Goal: Use online tool/utility

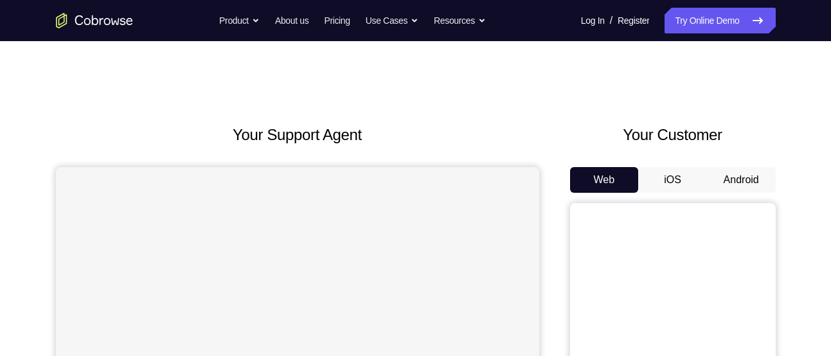
click at [721, 178] on button "Android" at bounding box center [741, 180] width 69 height 26
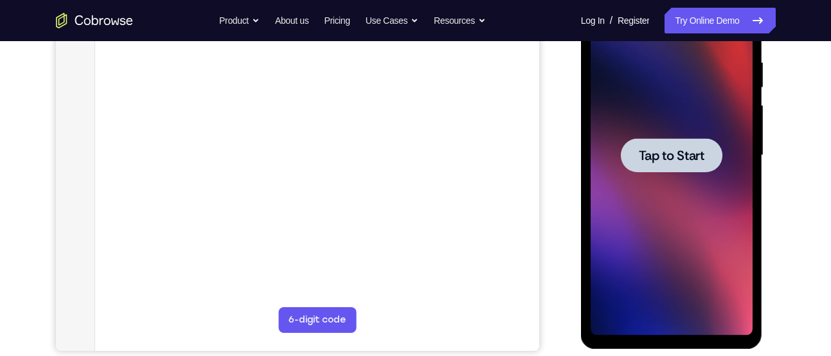
click at [689, 156] on span "Tap to Start" at bounding box center [672, 155] width 66 height 13
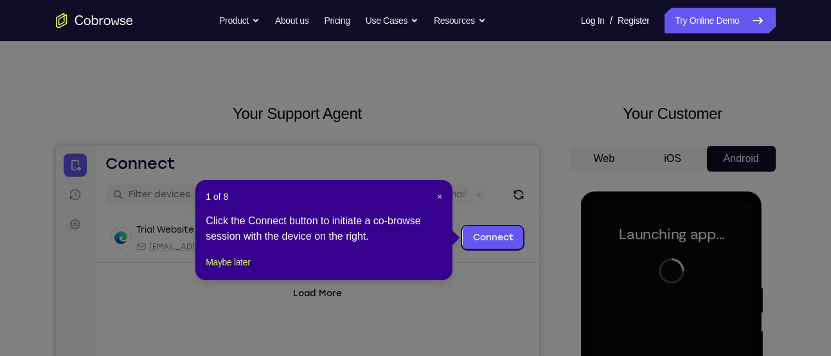
scroll to position [22, 0]
click at [253, 265] on div "1 of 8 × Click the Connect button to initiate a co-browse session with the devi…" at bounding box center [323, 229] width 257 height 100
click at [253, 267] on div "1 of 8 × Click the Connect button to initiate a co-browse session with the devi…" at bounding box center [323, 229] width 257 height 100
click at [231, 269] on button "Maybe later" at bounding box center [228, 261] width 44 height 15
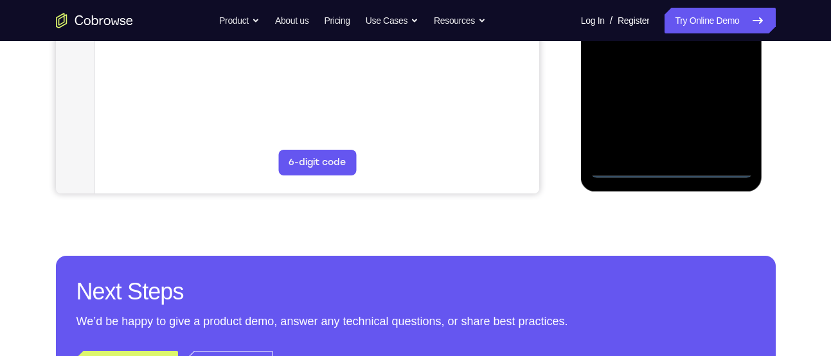
scroll to position [417, 0]
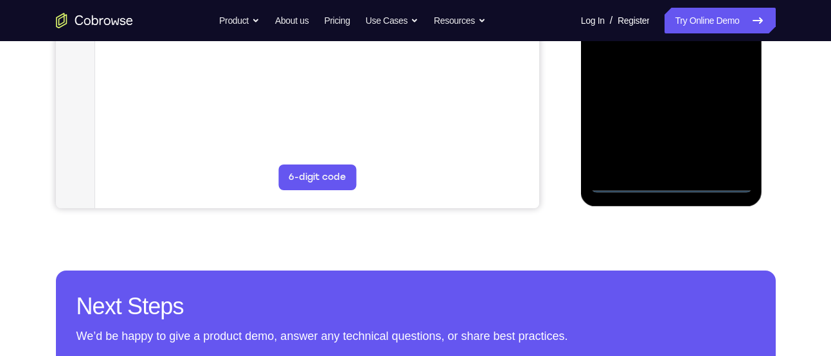
click at [672, 183] on div at bounding box center [672, 13] width 162 height 360
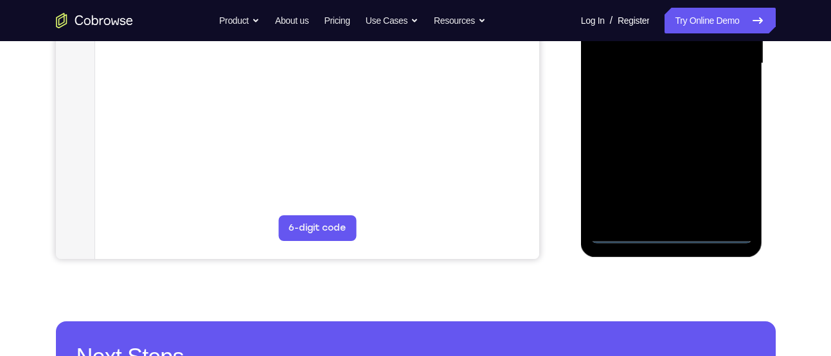
scroll to position [328, 0]
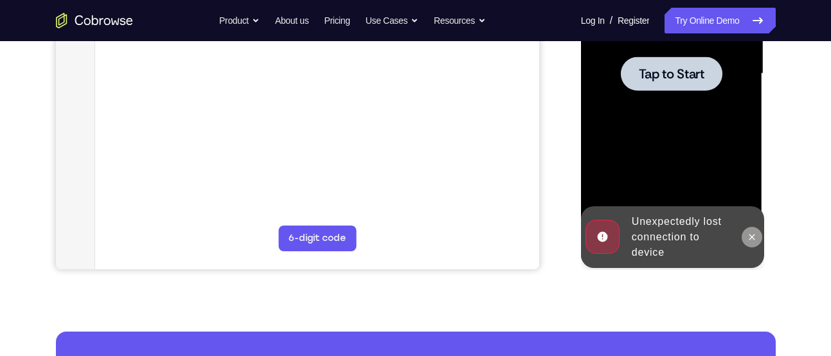
click at [744, 235] on button at bounding box center [752, 237] width 21 height 21
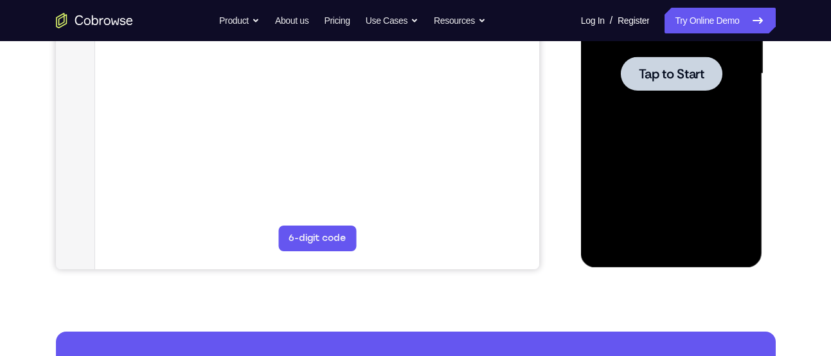
drag, startPoint x: 633, startPoint y: 67, endPoint x: 1080, endPoint y: -93, distance: 474.8
click at [633, 67] on div at bounding box center [672, 74] width 102 height 34
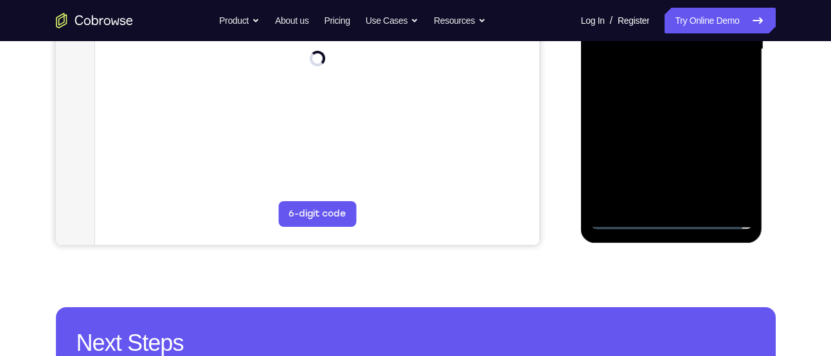
scroll to position [354, 0]
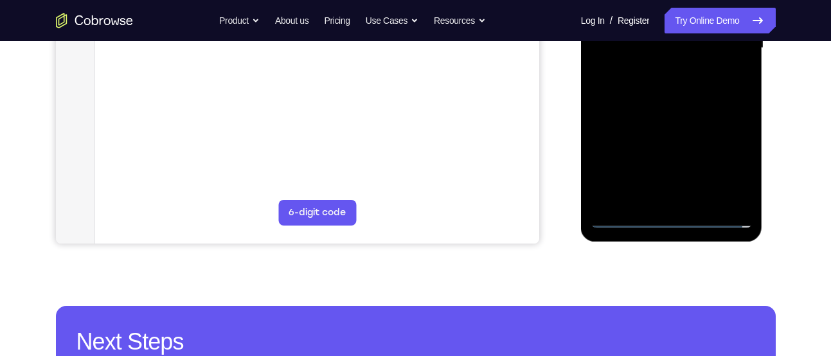
click at [667, 226] on div at bounding box center [672, 48] width 162 height 360
click at [672, 220] on div at bounding box center [672, 48] width 162 height 360
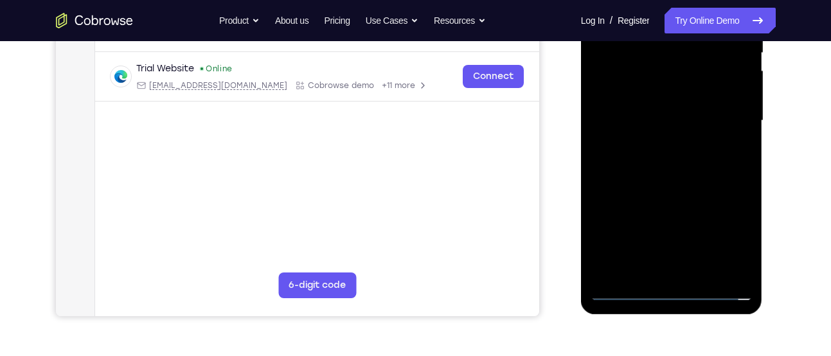
scroll to position [327, 0]
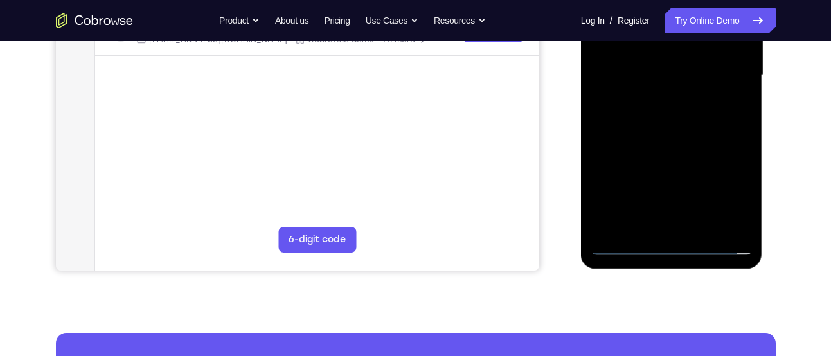
click at [728, 190] on div at bounding box center [672, 75] width 162 height 360
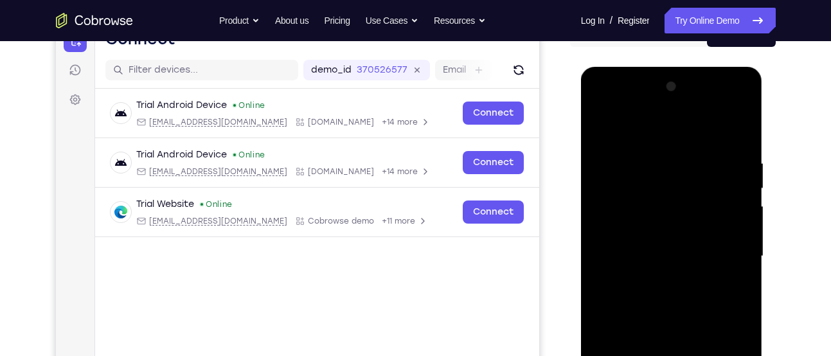
scroll to position [145, 0]
click at [652, 132] on div at bounding box center [672, 257] width 162 height 360
click at [733, 254] on div at bounding box center [672, 257] width 162 height 360
click at [662, 280] on div at bounding box center [672, 257] width 162 height 360
click at [668, 246] on div at bounding box center [672, 257] width 162 height 360
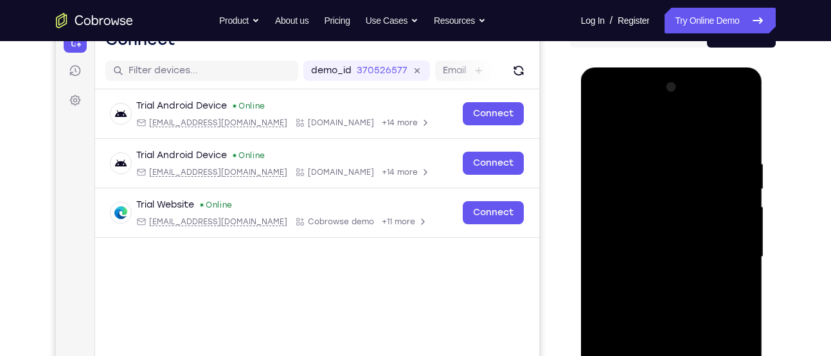
drag, startPoint x: 633, startPoint y: 231, endPoint x: 1155, endPoint y: 294, distance: 525.8
click at [633, 231] on div at bounding box center [672, 257] width 162 height 360
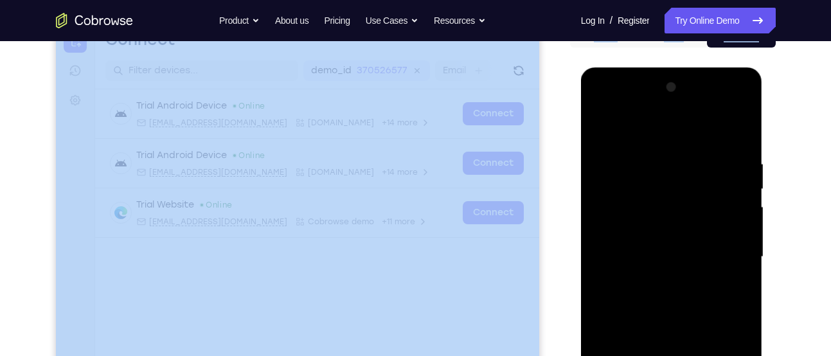
drag, startPoint x: 1122, startPoint y: 292, endPoint x: 604, endPoint y: 248, distance: 520.0
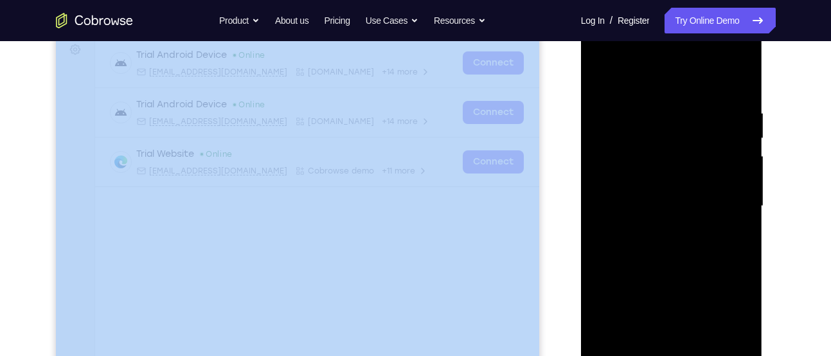
scroll to position [197, 0]
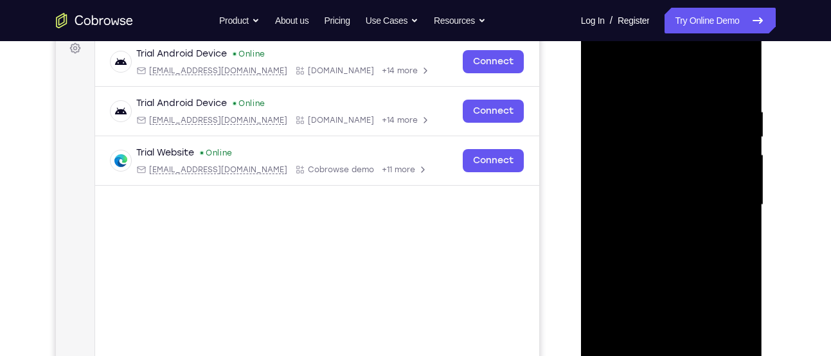
click at [645, 181] on div at bounding box center [672, 205] width 162 height 360
click at [641, 205] on div at bounding box center [672, 205] width 162 height 360
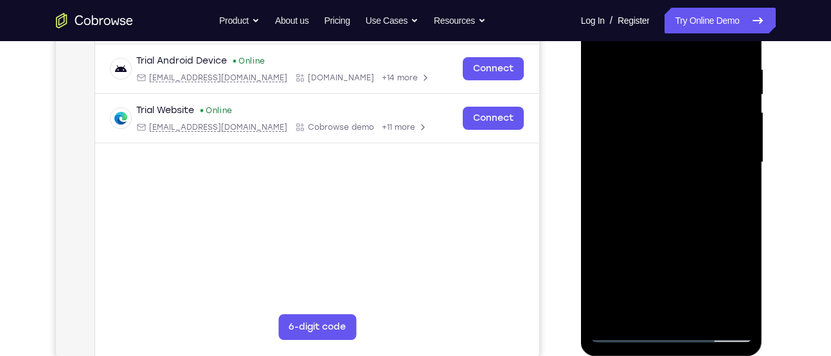
scroll to position [241, 0]
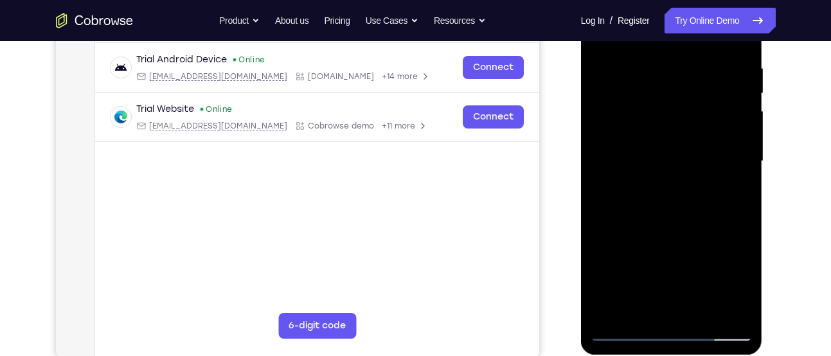
click at [627, 199] on div at bounding box center [672, 161] width 162 height 360
click at [642, 222] on div at bounding box center [672, 161] width 162 height 360
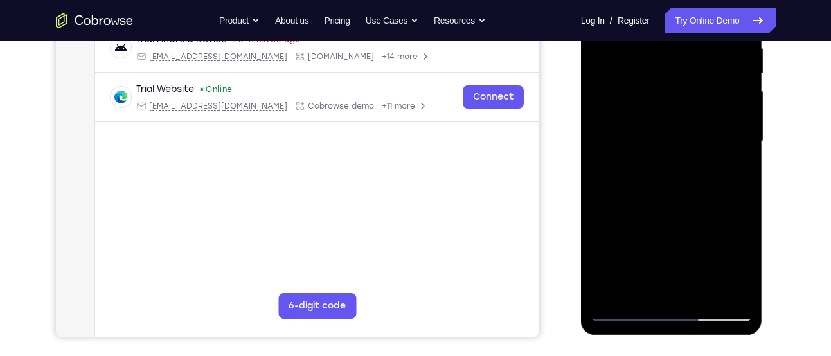
click at [697, 284] on div at bounding box center [672, 141] width 162 height 360
click at [663, 210] on div at bounding box center [672, 141] width 162 height 360
click at [704, 124] on div at bounding box center [672, 141] width 162 height 360
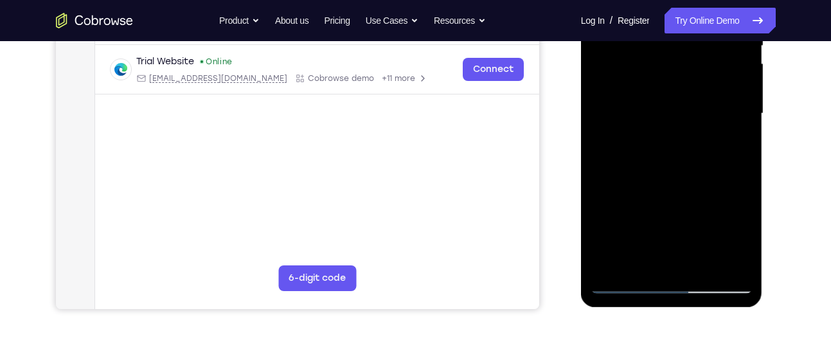
scroll to position [294, 0]
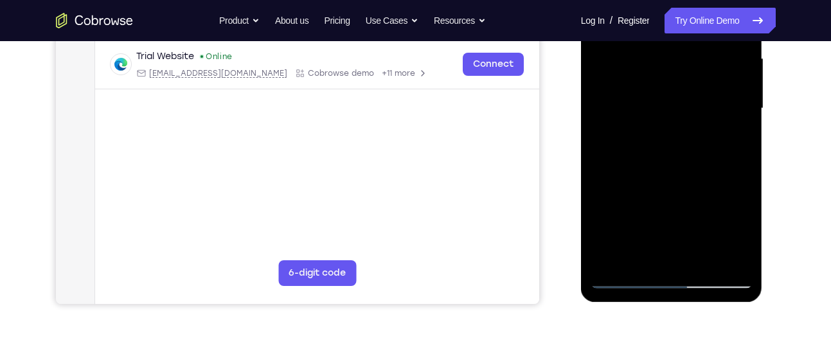
click at [640, 253] on div at bounding box center [672, 109] width 162 height 360
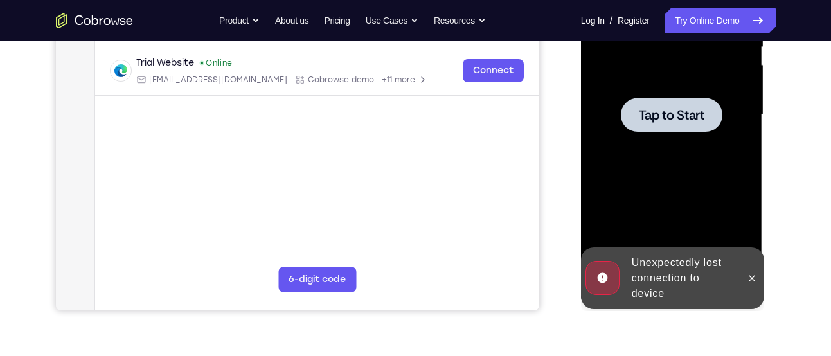
scroll to position [285, 0]
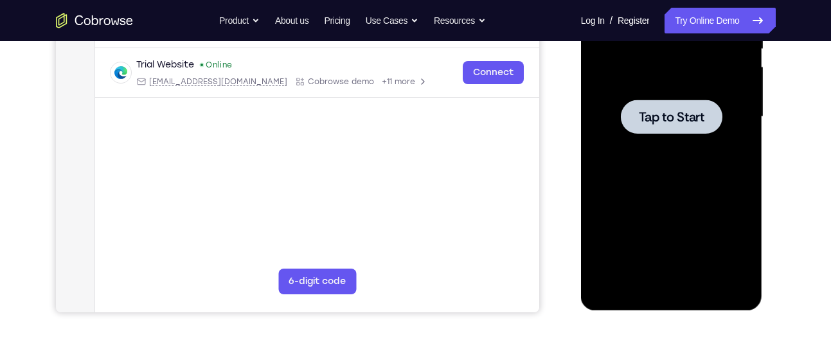
click at [674, 158] on div at bounding box center [672, 117] width 162 height 360
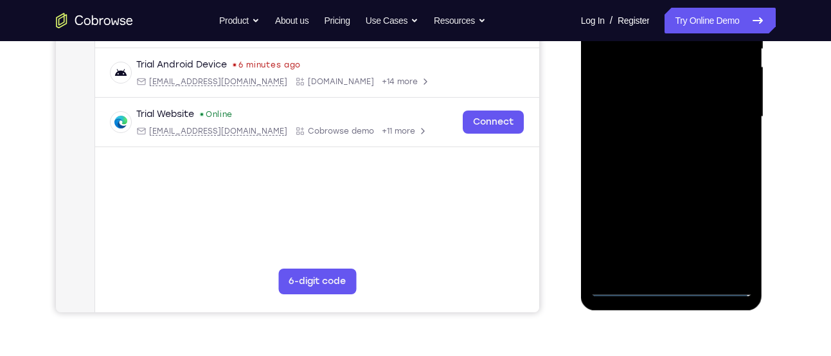
click at [667, 289] on div at bounding box center [672, 117] width 162 height 360
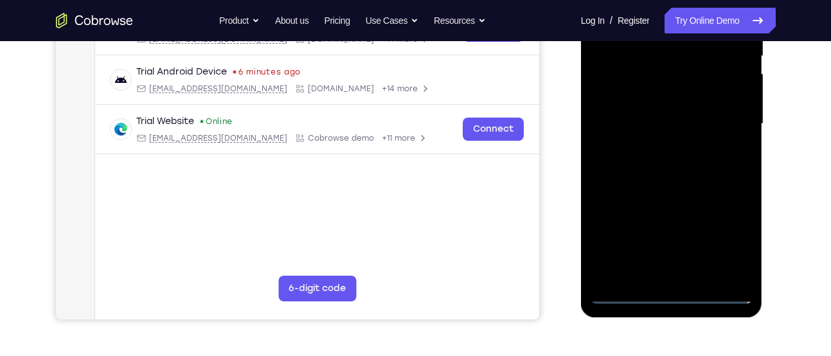
scroll to position [277, 0]
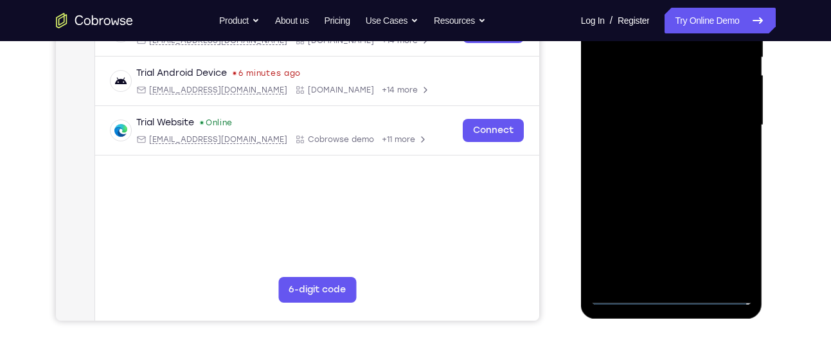
click at [669, 296] on div at bounding box center [672, 125] width 162 height 360
drag, startPoint x: 725, startPoint y: 237, endPoint x: 693, endPoint y: 193, distance: 54.3
click at [725, 237] on div at bounding box center [672, 125] width 162 height 360
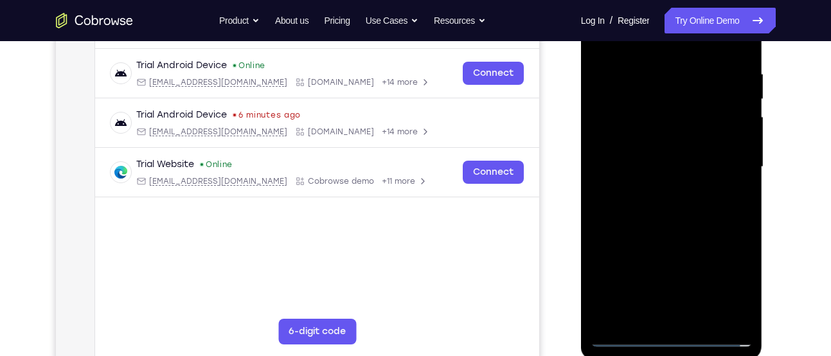
scroll to position [184, 0]
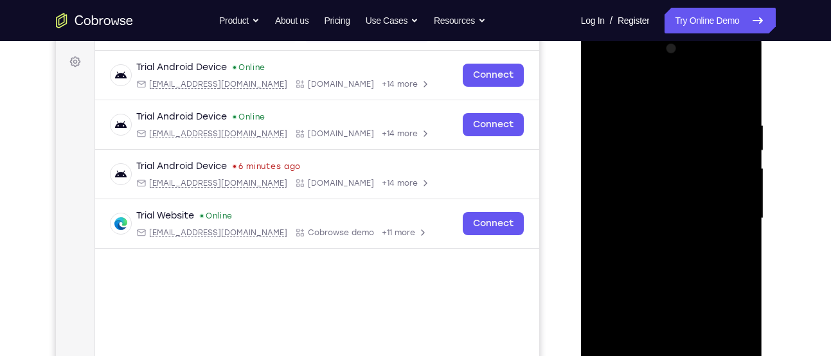
click at [667, 90] on div at bounding box center [672, 219] width 162 height 360
click at [604, 94] on div at bounding box center [672, 219] width 162 height 360
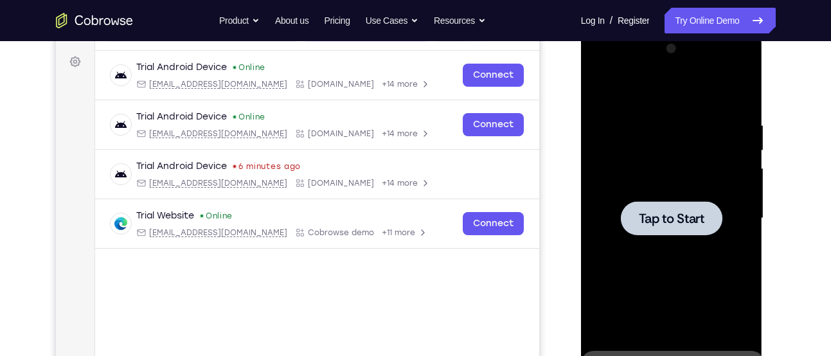
click at [675, 145] on div at bounding box center [672, 219] width 162 height 360
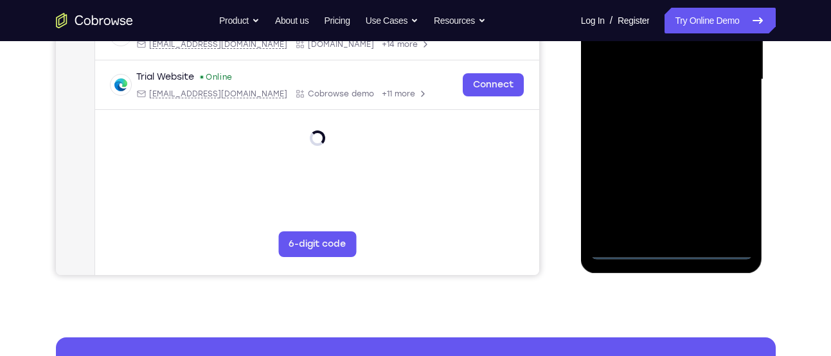
scroll to position [327, 0]
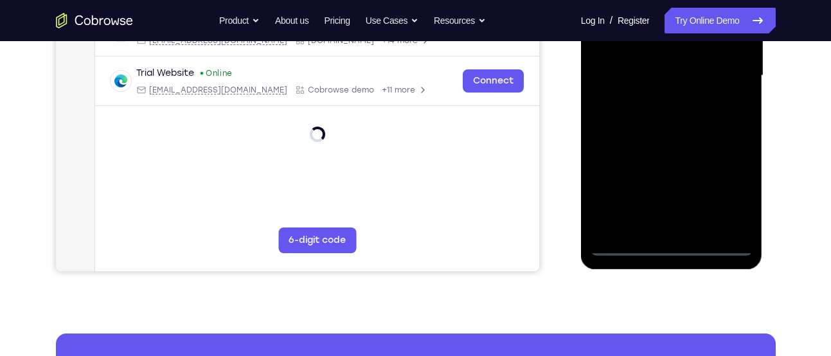
click at [663, 257] on div at bounding box center [672, 77] width 182 height 383
click at [669, 247] on div at bounding box center [672, 76] width 162 height 360
click at [674, 249] on div at bounding box center [672, 76] width 162 height 360
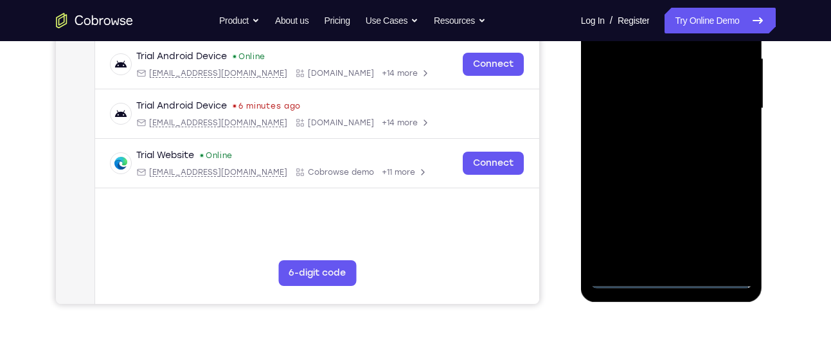
scroll to position [297, 0]
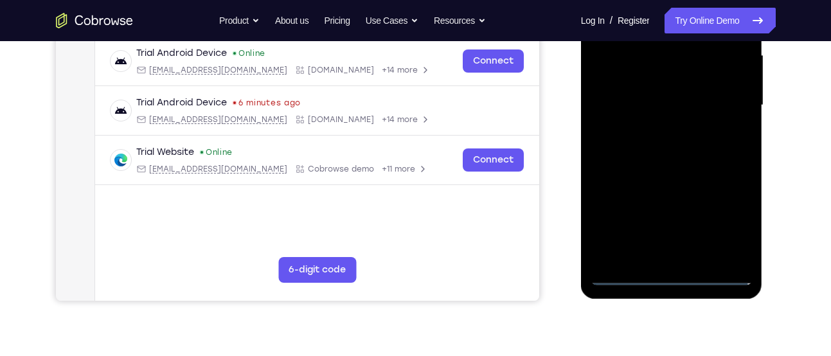
click at [730, 217] on div at bounding box center [672, 105] width 162 height 360
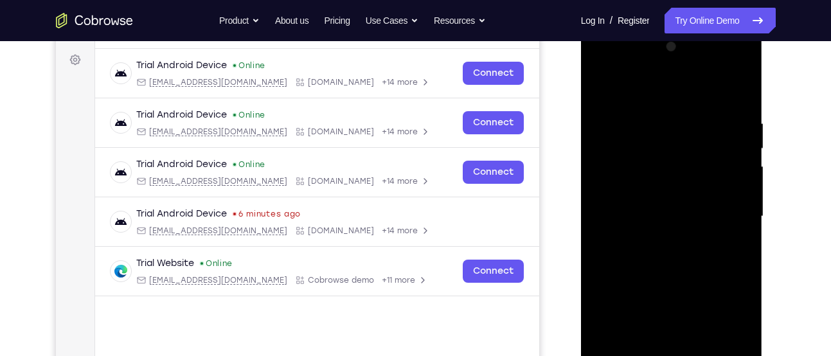
scroll to position [185, 0]
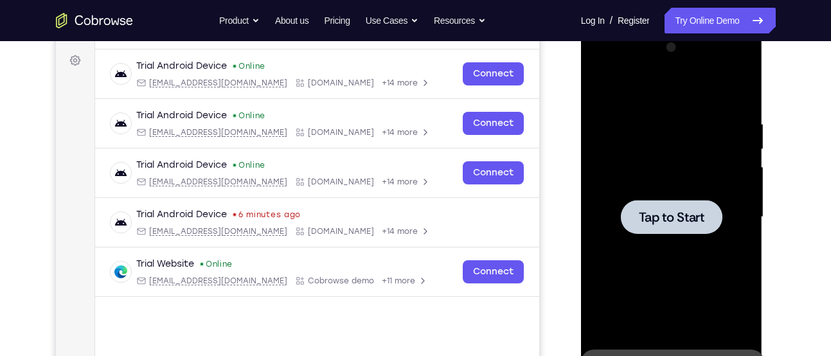
click at [701, 221] on span "Tap to Start" at bounding box center [672, 217] width 66 height 13
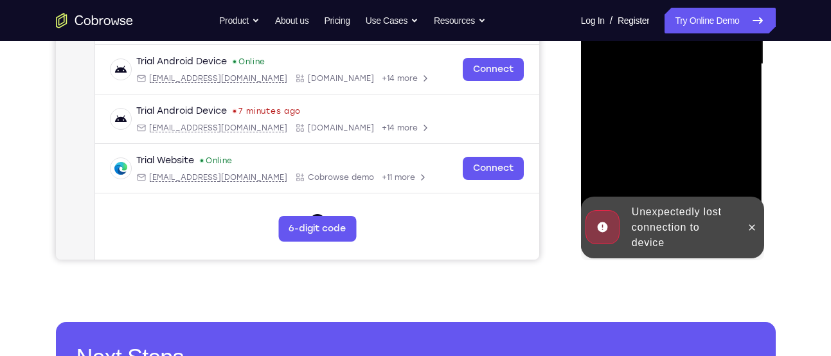
scroll to position [339, 0]
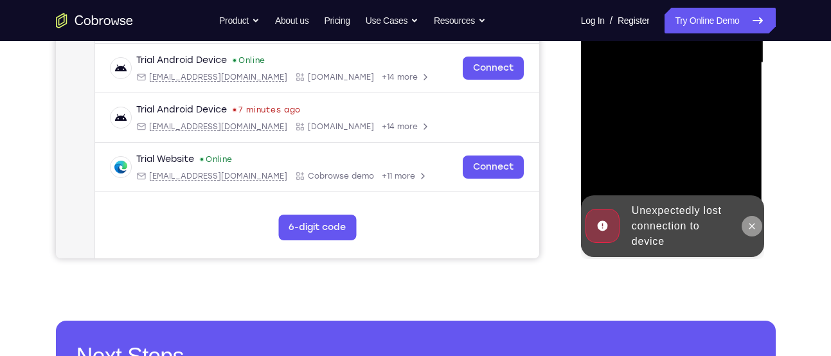
click at [750, 225] on icon at bounding box center [753, 226] width 6 height 6
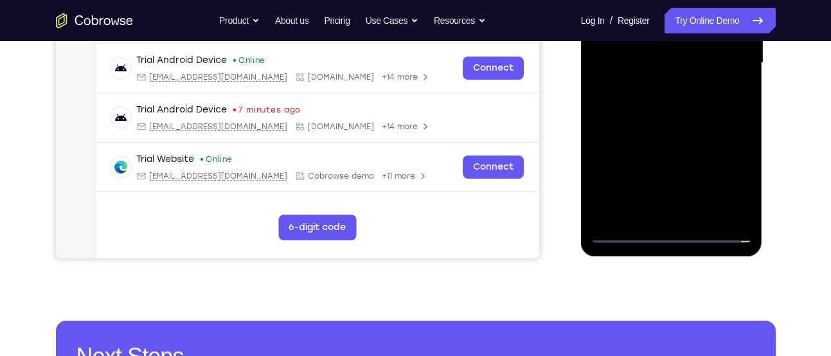
click at [679, 236] on div at bounding box center [672, 63] width 162 height 360
click at [714, 171] on div at bounding box center [672, 63] width 162 height 360
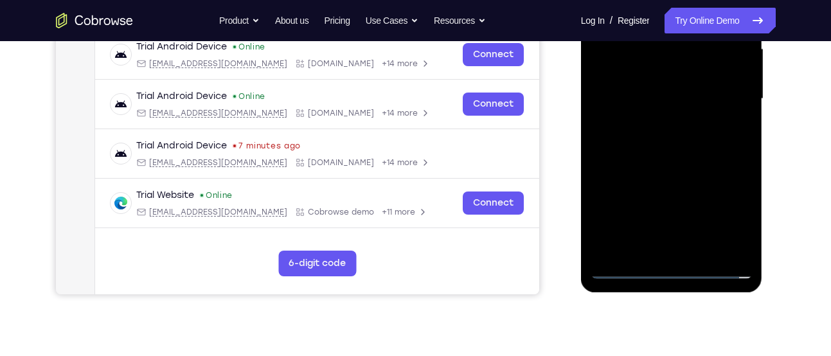
scroll to position [298, 0]
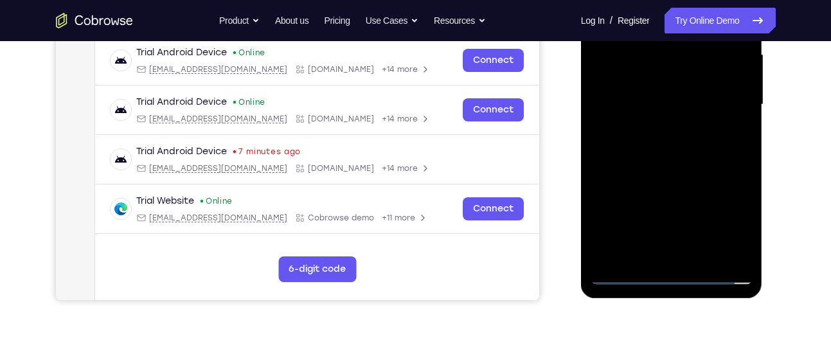
click at [732, 219] on div at bounding box center [672, 105] width 162 height 360
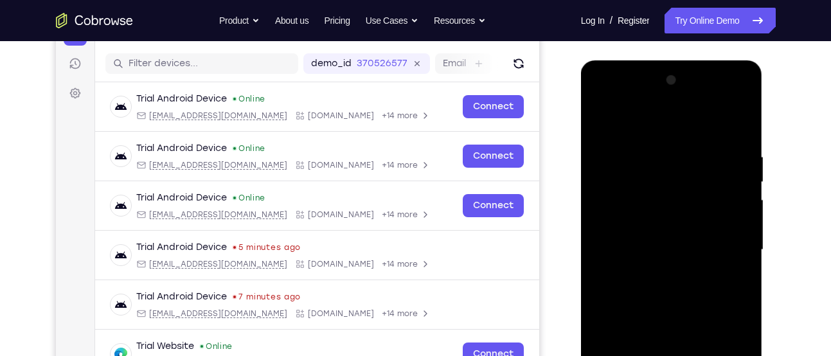
scroll to position [152, 0]
drag, startPoint x: 677, startPoint y: 133, endPoint x: 682, endPoint y: 143, distance: 11.5
click at [677, 133] on div at bounding box center [672, 251] width 162 height 360
click at [723, 247] on div at bounding box center [672, 251] width 162 height 360
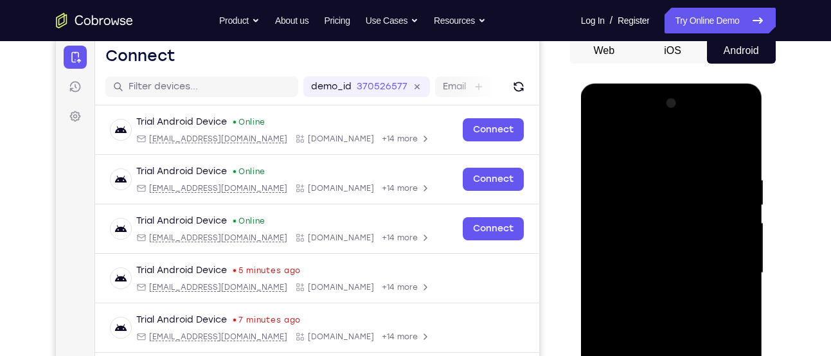
scroll to position [186, 0]
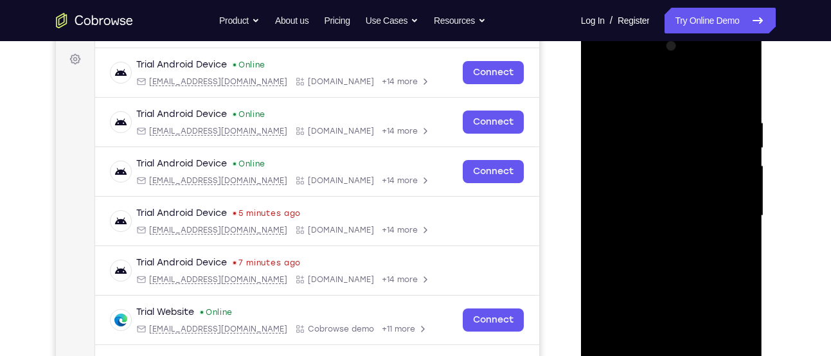
click at [660, 240] on div at bounding box center [672, 216] width 162 height 360
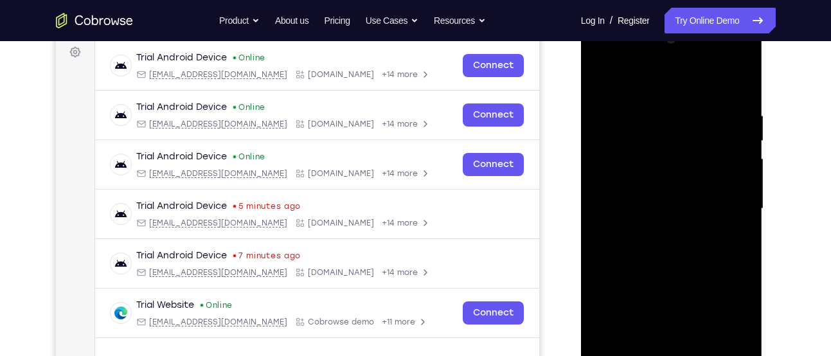
scroll to position [194, 0]
click at [645, 196] on div at bounding box center [672, 208] width 162 height 360
click at [647, 179] on div at bounding box center [672, 208] width 162 height 360
click at [629, 199] on div at bounding box center [672, 208] width 162 height 360
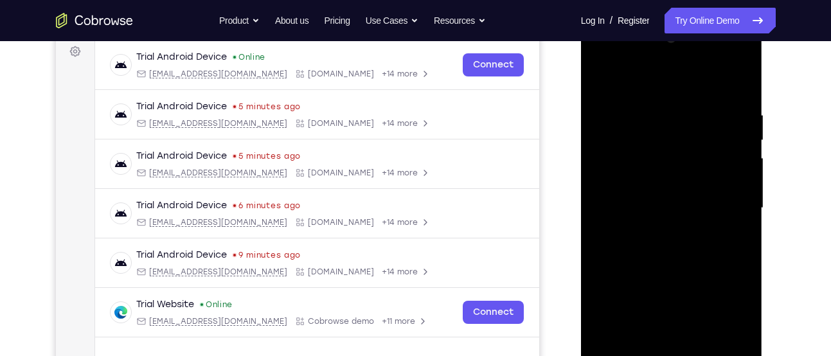
click at [668, 204] on div at bounding box center [672, 208] width 162 height 360
click at [646, 271] on div at bounding box center [672, 208] width 162 height 360
click at [671, 272] on div at bounding box center [672, 208] width 162 height 360
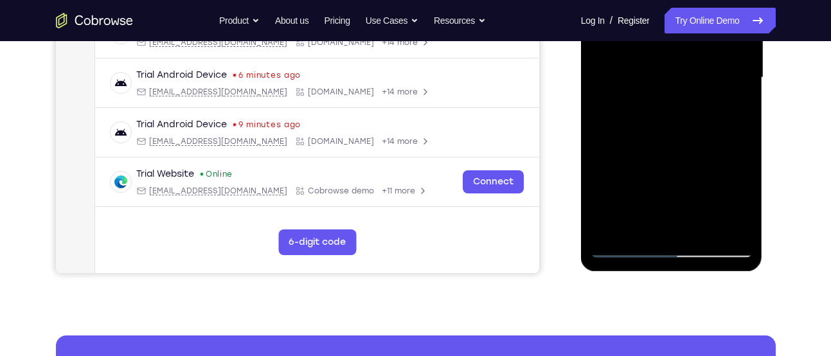
scroll to position [327, 0]
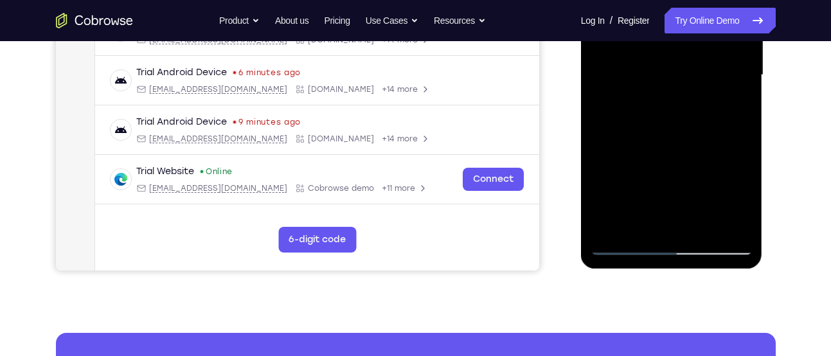
click at [707, 225] on div at bounding box center [672, 75] width 162 height 360
click at [642, 146] on div at bounding box center [672, 75] width 162 height 360
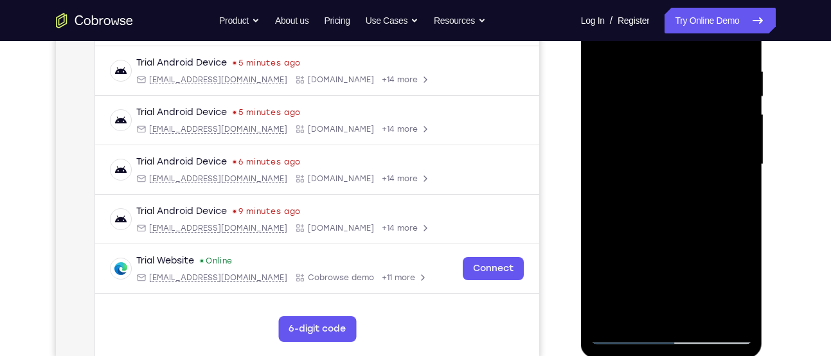
scroll to position [237, 0]
click at [707, 141] on div at bounding box center [672, 165] width 162 height 360
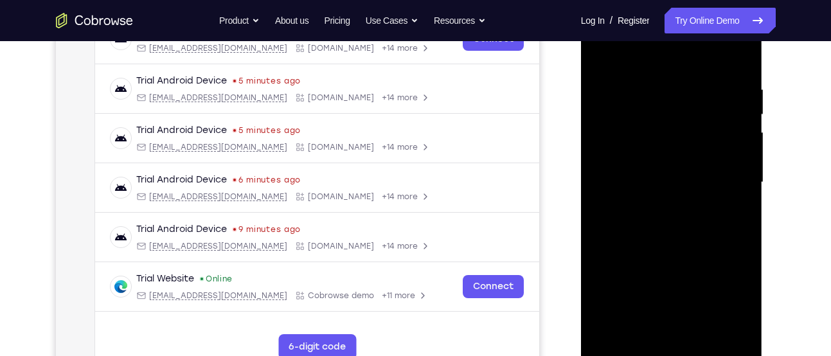
scroll to position [219, 0]
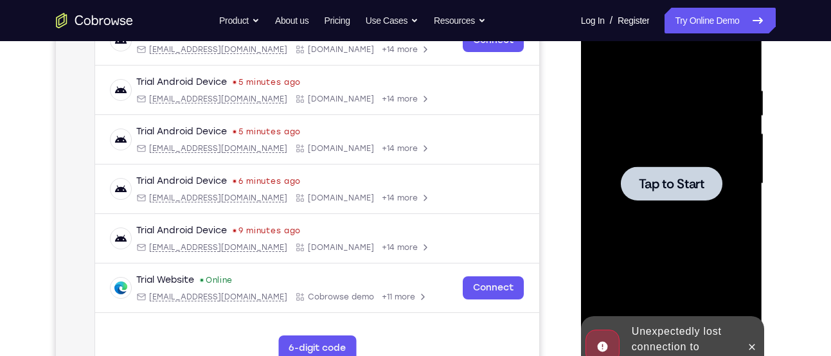
click at [658, 184] on span "Tap to Start" at bounding box center [672, 183] width 66 height 13
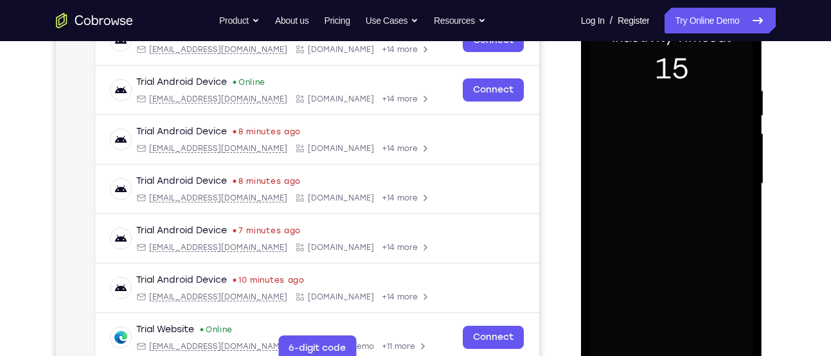
click at [671, 169] on div at bounding box center [672, 184] width 162 height 360
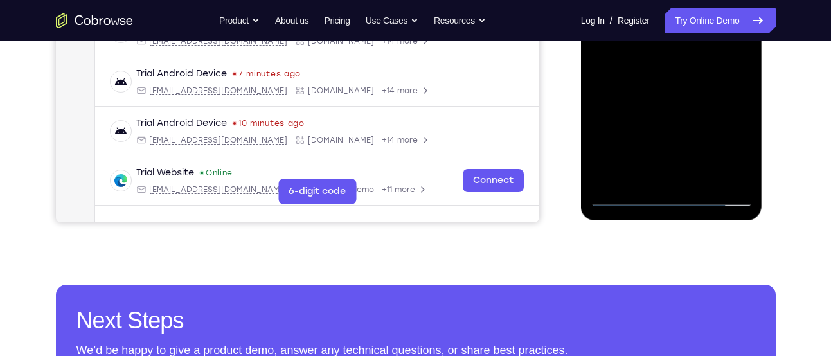
click at [678, 198] on div at bounding box center [672, 27] width 162 height 360
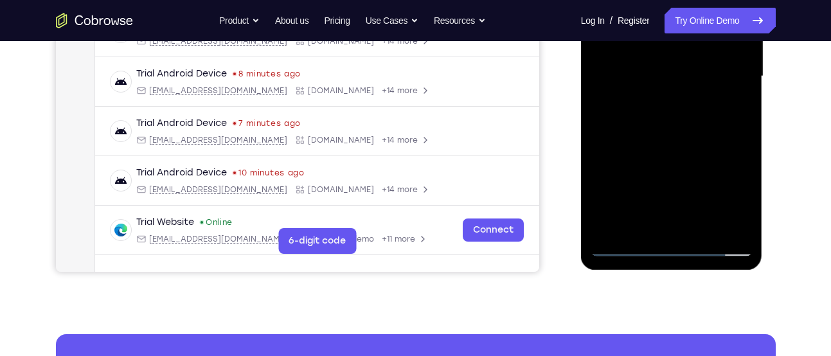
scroll to position [325, 0]
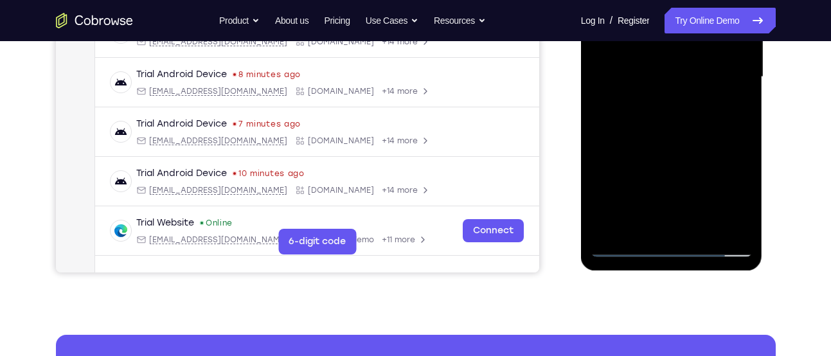
click at [726, 202] on div at bounding box center [672, 77] width 162 height 360
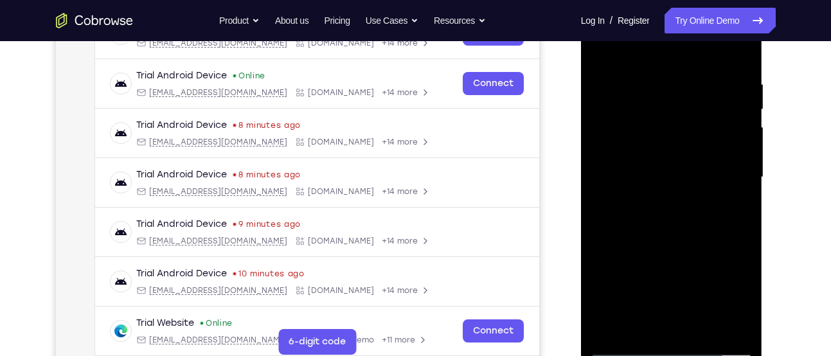
scroll to position [224, 0]
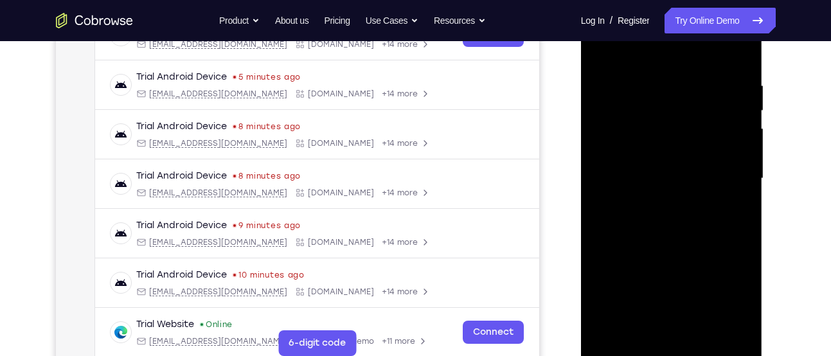
click at [685, 49] on div at bounding box center [672, 179] width 162 height 360
click at [736, 170] on div at bounding box center [672, 179] width 162 height 360
click at [723, 174] on div at bounding box center [672, 179] width 162 height 360
click at [656, 204] on div at bounding box center [672, 179] width 162 height 360
click at [682, 175] on div at bounding box center [672, 179] width 162 height 360
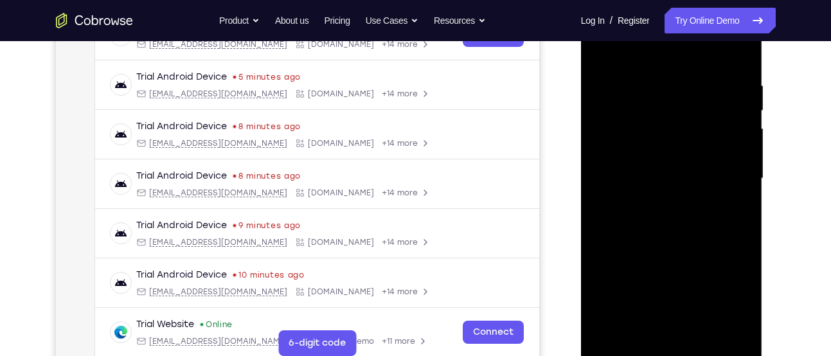
click at [635, 152] on div at bounding box center [672, 179] width 162 height 360
click at [611, 152] on div at bounding box center [672, 179] width 162 height 360
click at [618, 177] on div at bounding box center [672, 179] width 162 height 360
click at [611, 226] on div at bounding box center [672, 179] width 162 height 360
click at [640, 217] on div at bounding box center [672, 179] width 162 height 360
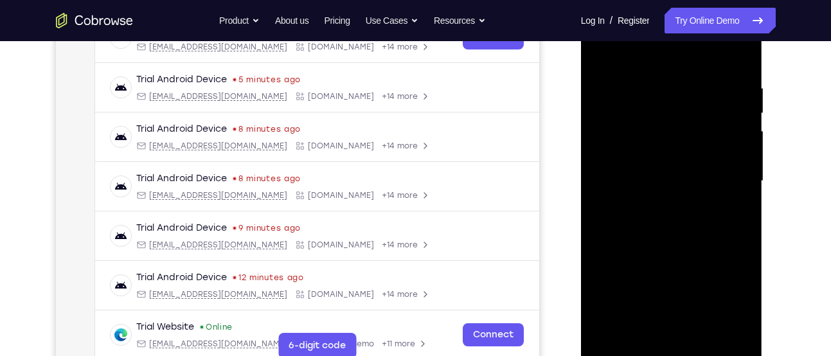
scroll to position [222, 0]
click at [667, 238] on div at bounding box center [672, 181] width 162 height 360
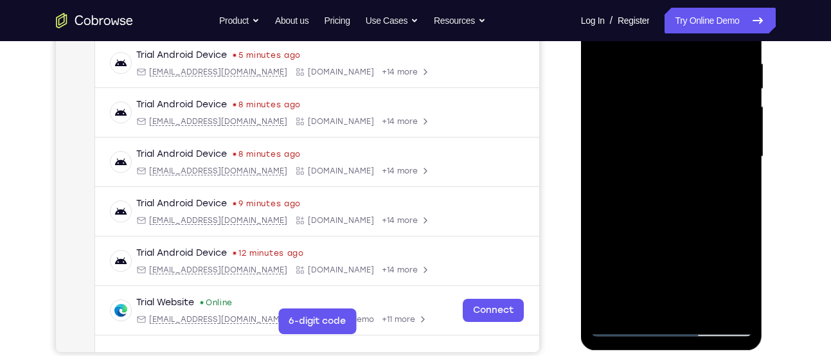
click at [701, 308] on div at bounding box center [672, 157] width 162 height 360
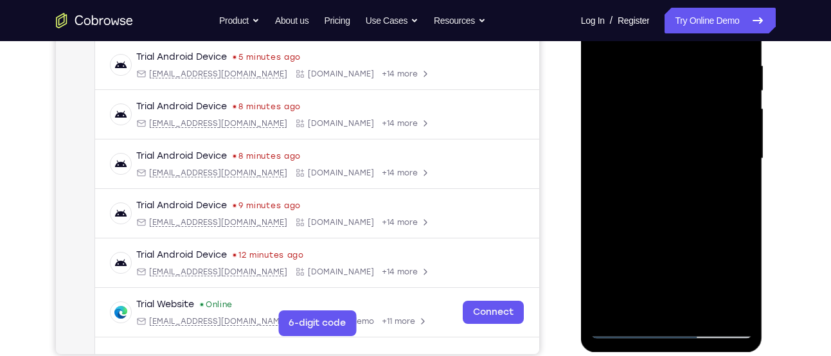
click at [675, 202] on div at bounding box center [672, 159] width 162 height 360
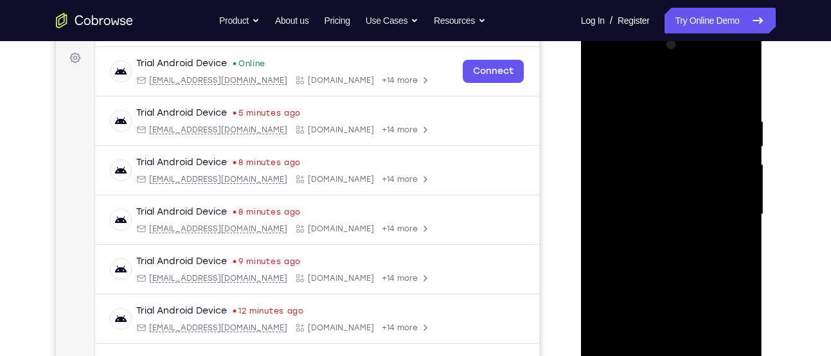
scroll to position [186, 0]
click at [678, 279] on div at bounding box center [672, 216] width 162 height 360
click at [685, 238] on div at bounding box center [672, 216] width 162 height 360
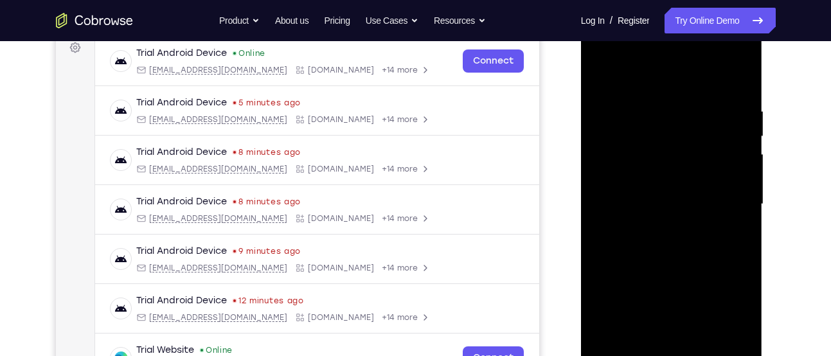
scroll to position [199, 0]
click at [692, 187] on div at bounding box center [672, 204] width 162 height 360
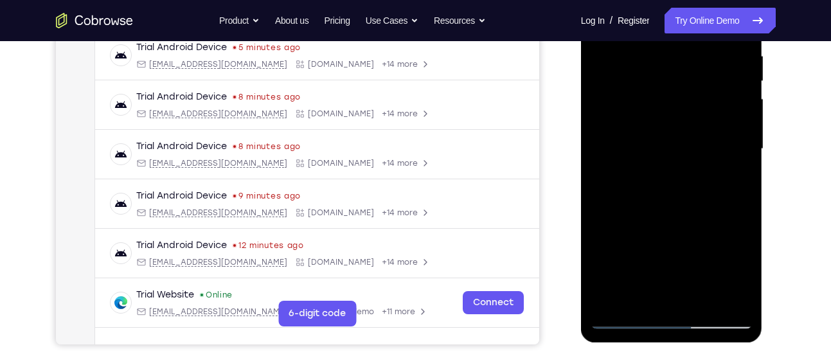
scroll to position [255, 0]
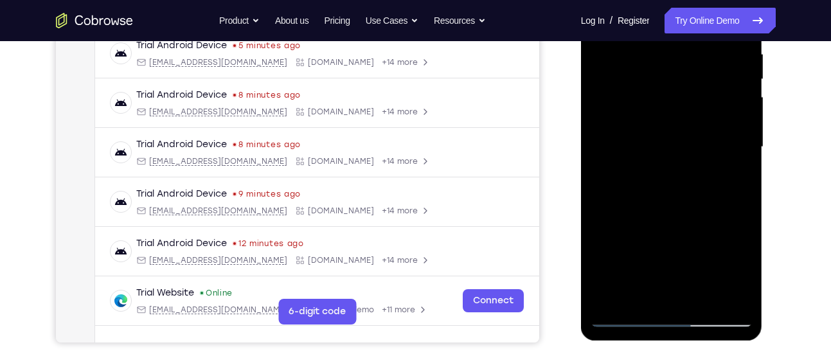
click at [644, 292] on div at bounding box center [672, 147] width 162 height 360
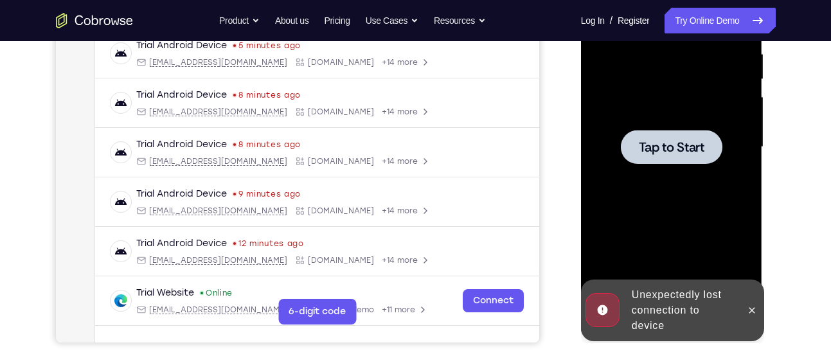
click at [642, 210] on div at bounding box center [672, 147] width 162 height 360
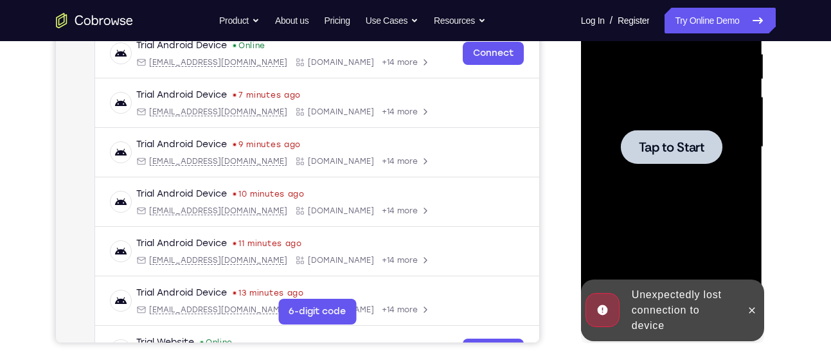
click at [664, 204] on div at bounding box center [672, 147] width 162 height 360
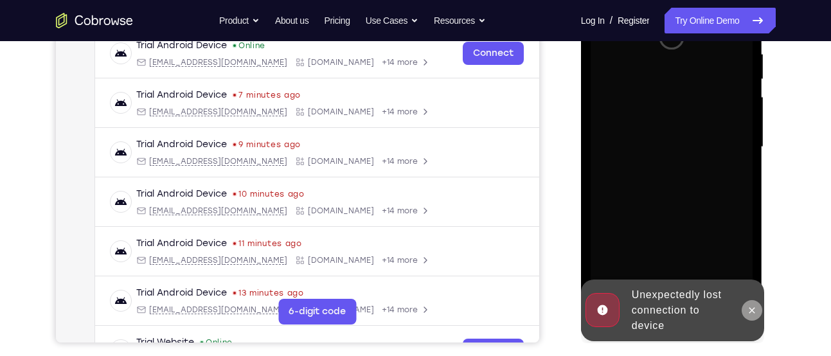
click at [759, 305] on button at bounding box center [752, 310] width 21 height 21
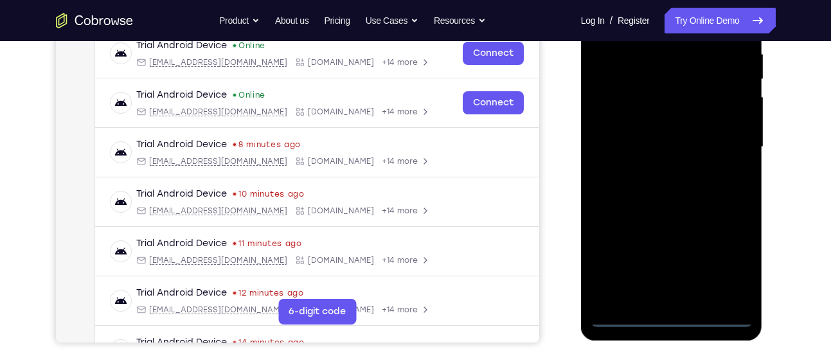
click at [667, 318] on div at bounding box center [672, 147] width 162 height 360
click at [733, 256] on div at bounding box center [672, 147] width 162 height 360
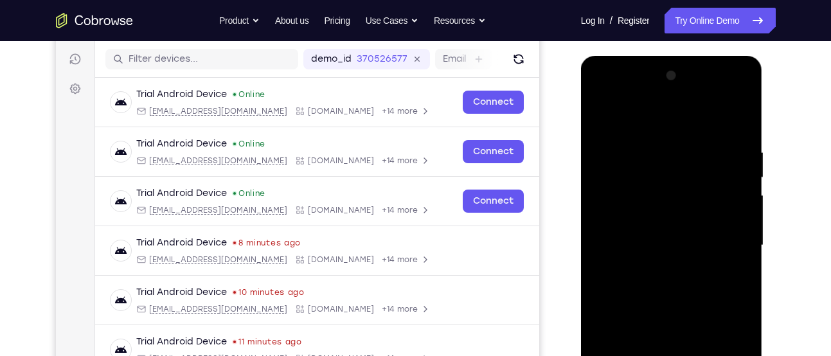
scroll to position [152, 0]
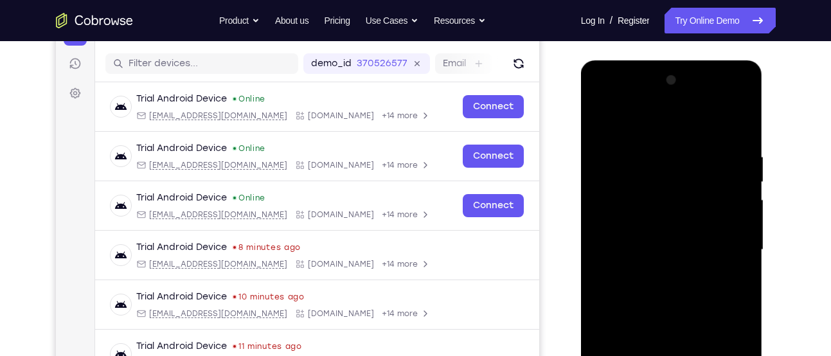
click at [647, 128] on div at bounding box center [672, 250] width 162 height 360
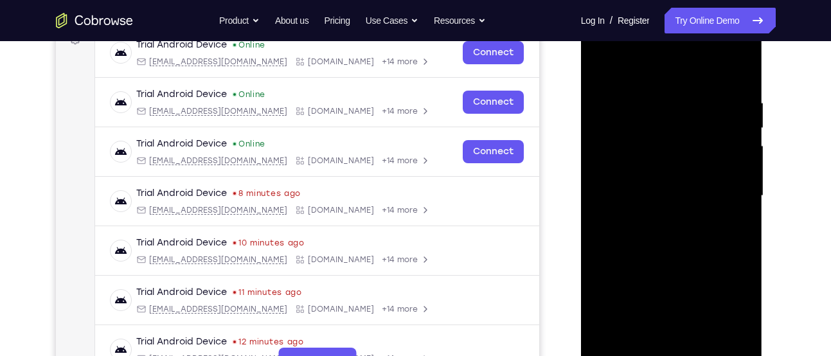
scroll to position [208, 0]
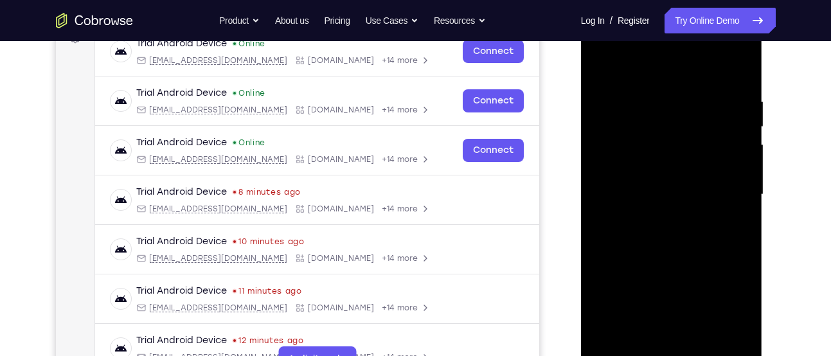
click at [727, 195] on div at bounding box center [672, 195] width 162 height 360
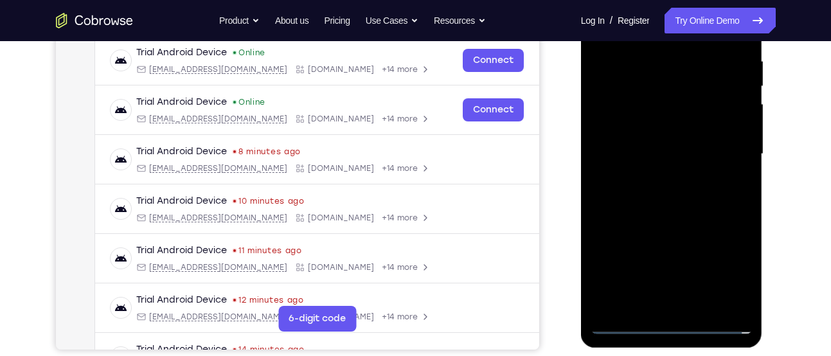
scroll to position [208, 0]
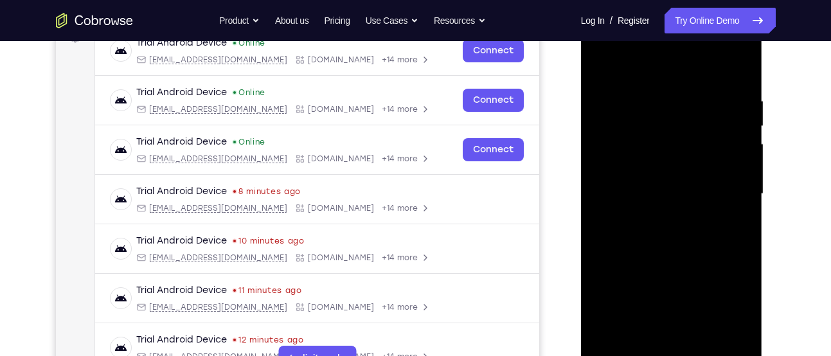
click at [660, 219] on div at bounding box center [672, 194] width 162 height 360
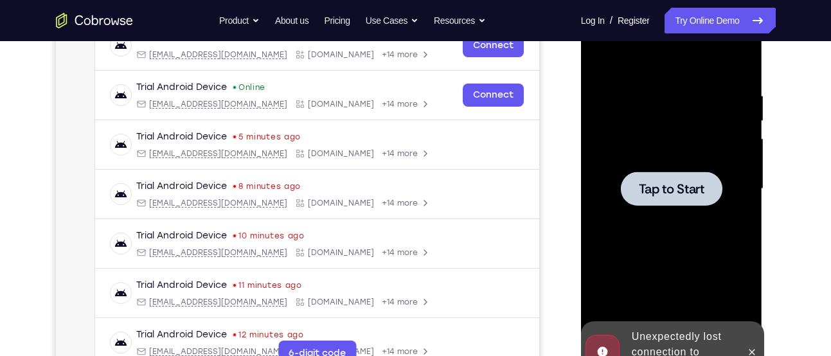
click at [649, 174] on div at bounding box center [672, 189] width 102 height 34
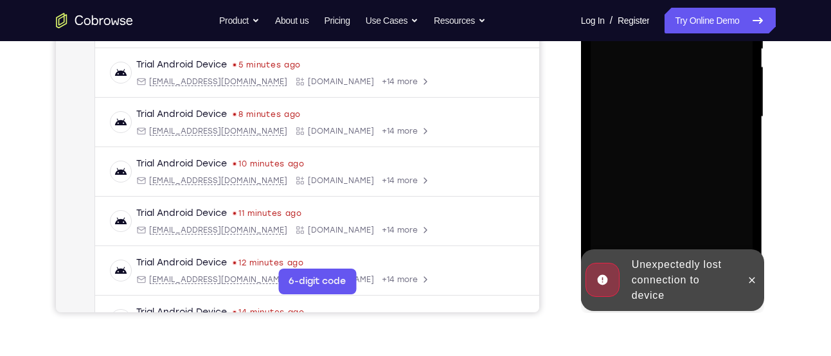
scroll to position [286, 0]
click at [758, 278] on button at bounding box center [752, 279] width 21 height 21
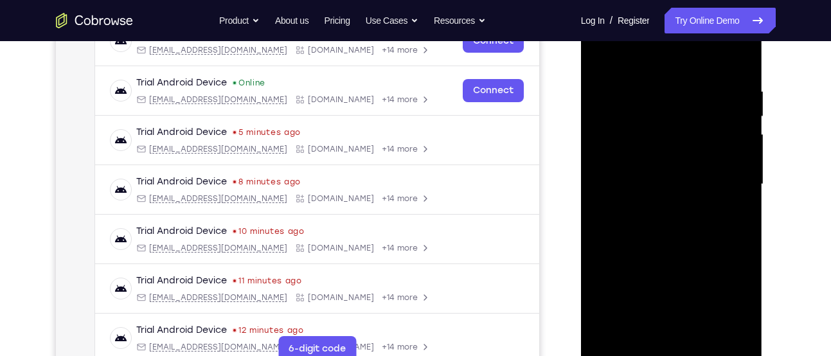
scroll to position [274, 0]
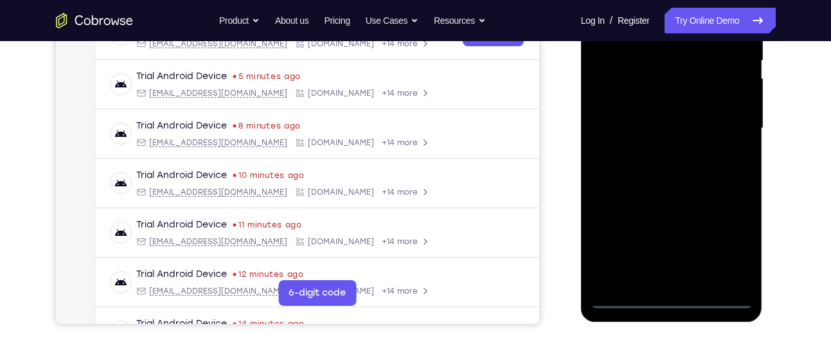
click at [667, 296] on div at bounding box center [672, 129] width 162 height 360
click at [728, 244] on div at bounding box center [672, 129] width 162 height 360
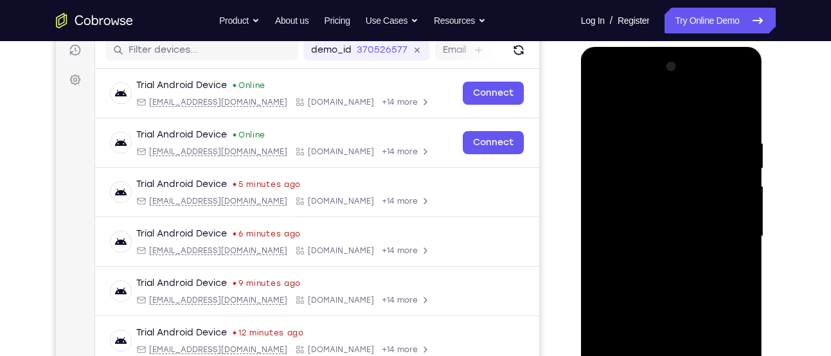
scroll to position [203, 0]
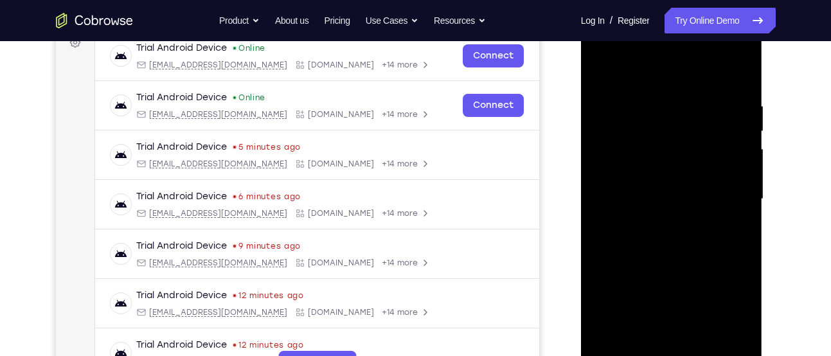
click at [668, 85] on div at bounding box center [672, 199] width 162 height 360
click at [684, 76] on div at bounding box center [672, 199] width 162 height 360
click at [726, 198] on div at bounding box center [672, 199] width 162 height 360
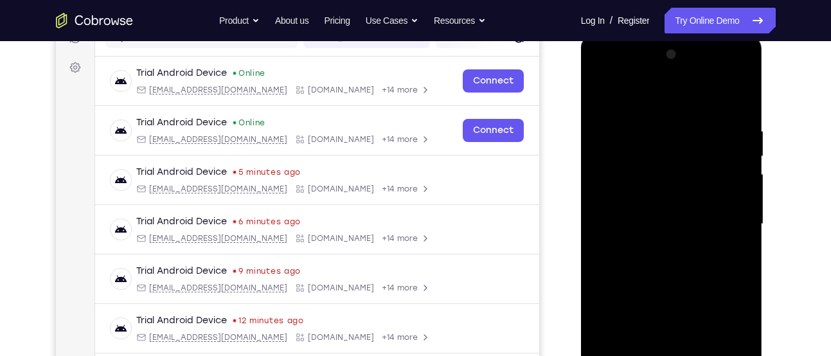
scroll to position [179, 0]
click at [656, 248] on div at bounding box center [672, 224] width 162 height 360
click at [687, 199] on div at bounding box center [672, 224] width 162 height 360
click at [640, 211] on div at bounding box center [672, 224] width 162 height 360
click at [640, 247] on div at bounding box center [672, 224] width 162 height 360
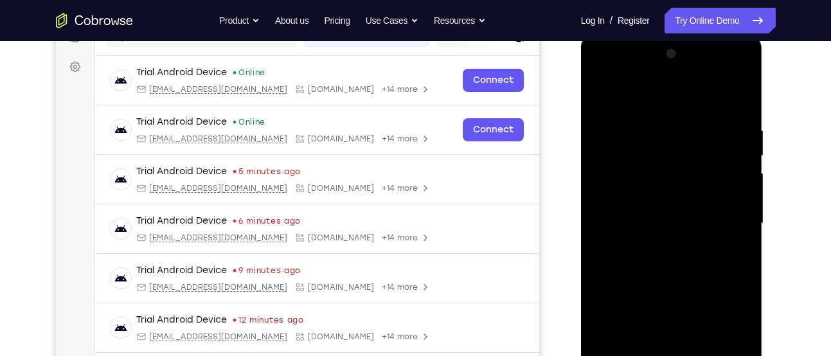
click at [609, 234] on div at bounding box center [672, 224] width 162 height 360
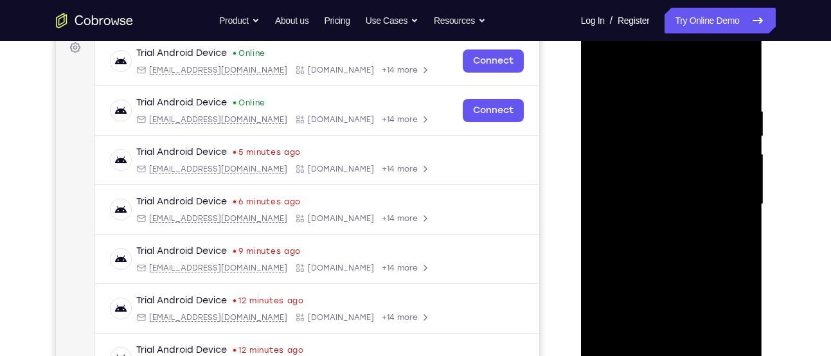
click at [667, 175] on div at bounding box center [672, 204] width 162 height 360
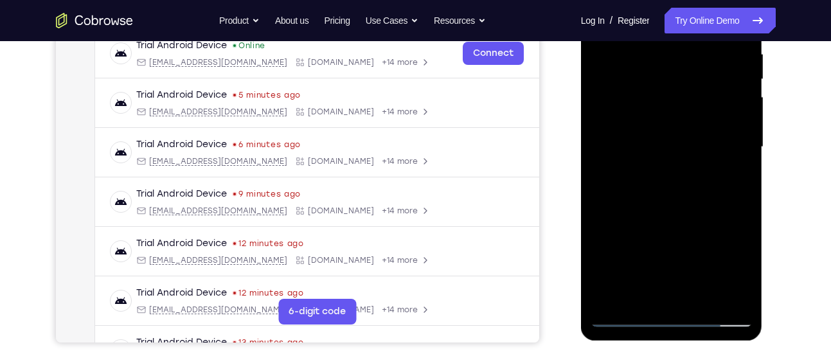
scroll to position [256, 0]
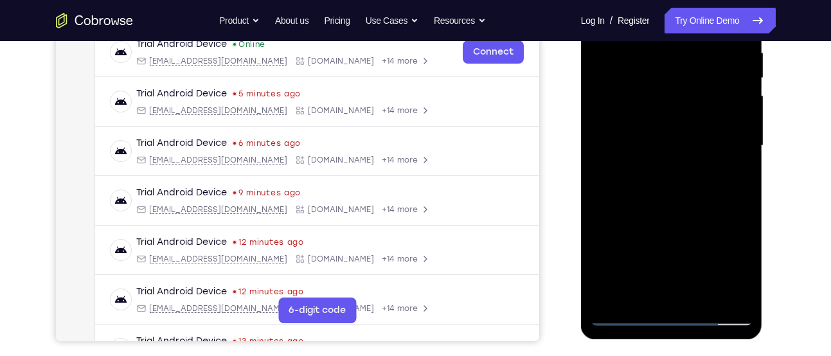
click at [701, 295] on div at bounding box center [672, 146] width 162 height 360
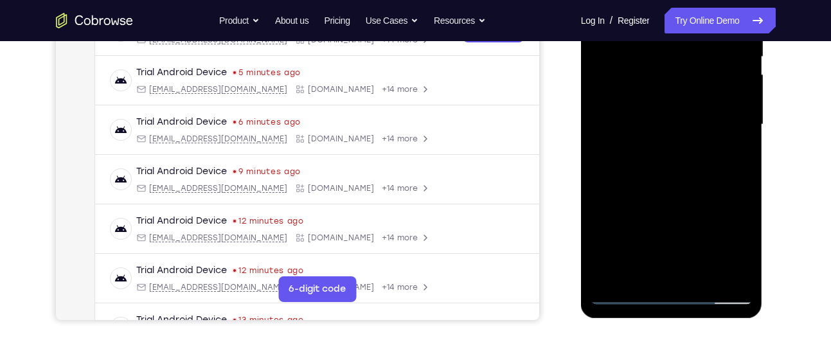
scroll to position [277, 0]
click at [633, 194] on div at bounding box center [672, 125] width 162 height 360
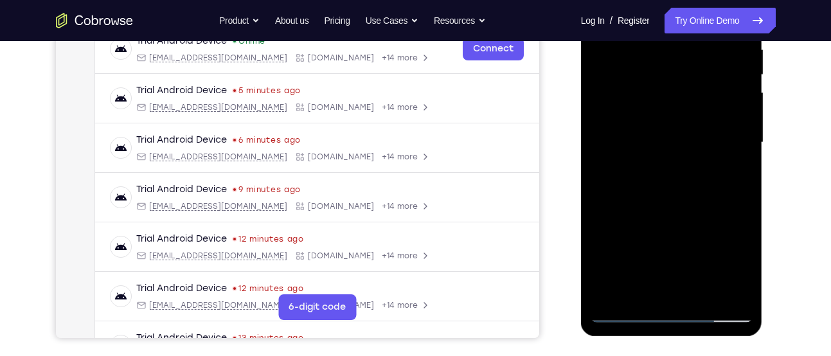
scroll to position [258, 0]
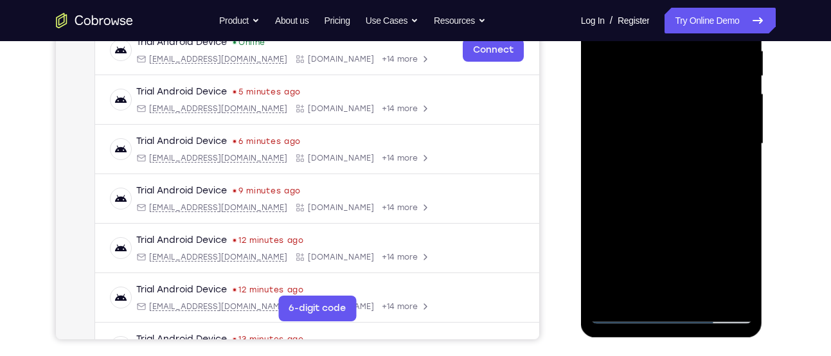
click at [687, 120] on div at bounding box center [672, 144] width 162 height 360
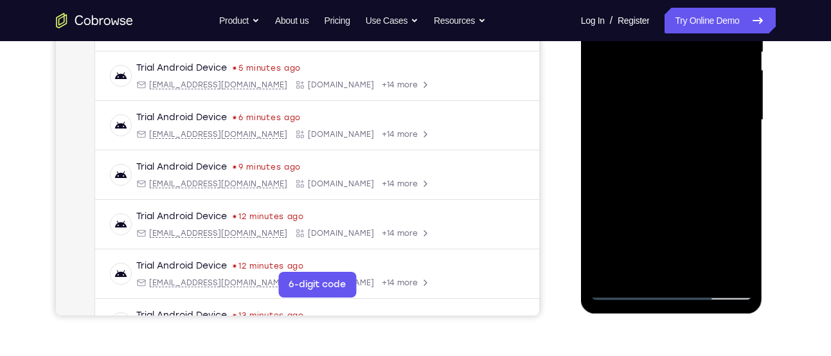
click at [645, 264] on div at bounding box center [672, 120] width 162 height 360
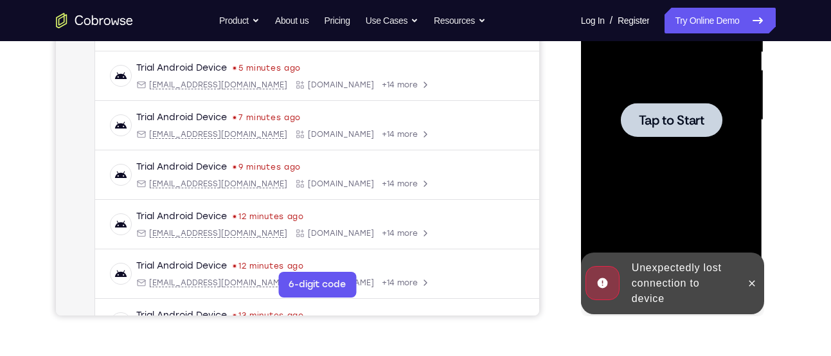
click at [616, 109] on div at bounding box center [672, 120] width 162 height 360
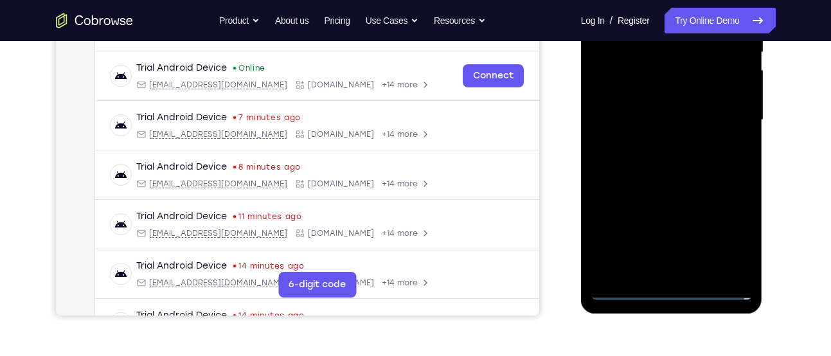
click at [668, 296] on div at bounding box center [672, 120] width 162 height 360
click at [734, 244] on div at bounding box center [672, 120] width 162 height 360
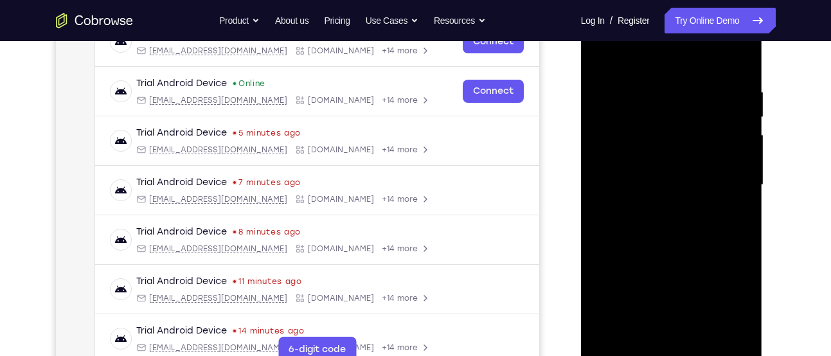
scroll to position [217, 0]
click at [657, 71] on div at bounding box center [672, 186] width 162 height 360
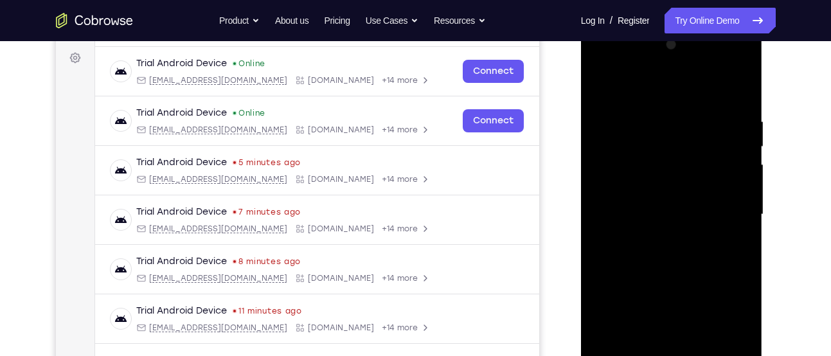
scroll to position [185, 0]
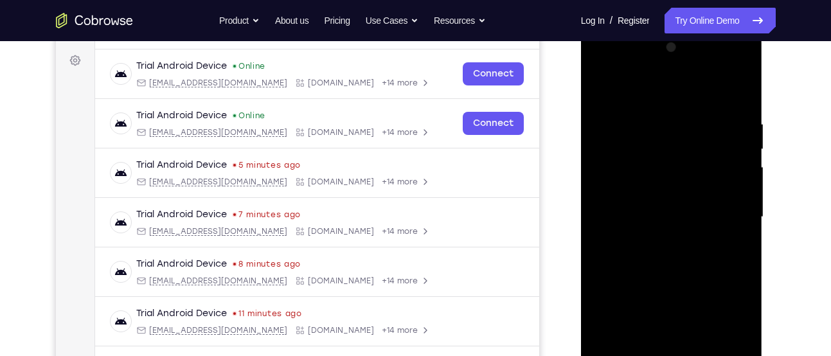
click at [730, 215] on div at bounding box center [672, 217] width 162 height 360
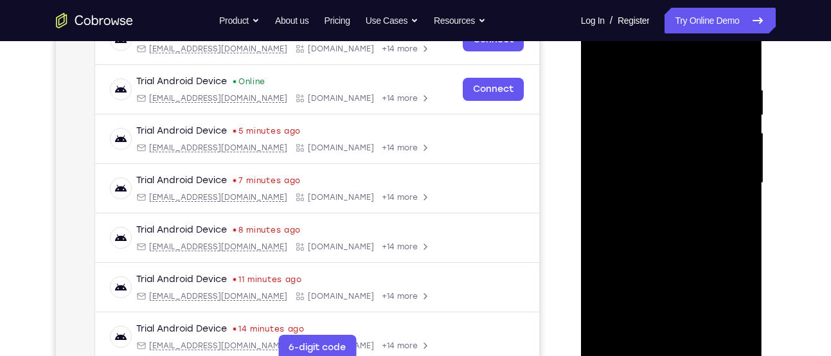
scroll to position [221, 0]
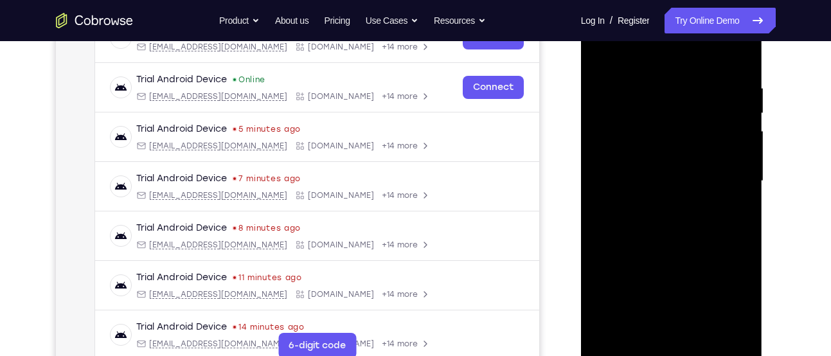
click at [663, 336] on div at bounding box center [672, 181] width 162 height 360
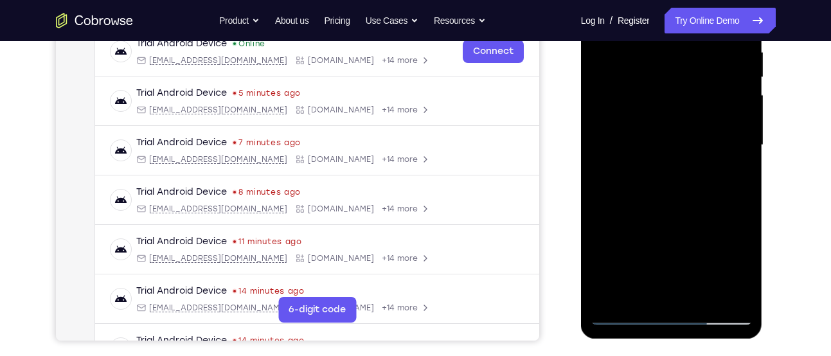
scroll to position [258, 0]
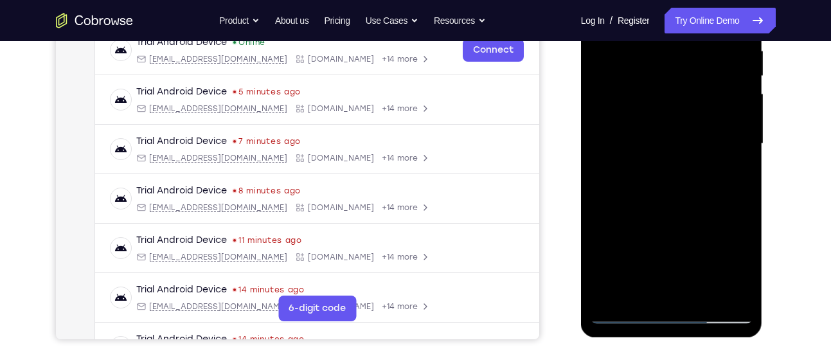
click at [667, 126] on div at bounding box center [672, 144] width 162 height 360
click at [636, 114] on div at bounding box center [672, 144] width 162 height 360
click at [653, 136] on div at bounding box center [672, 144] width 162 height 360
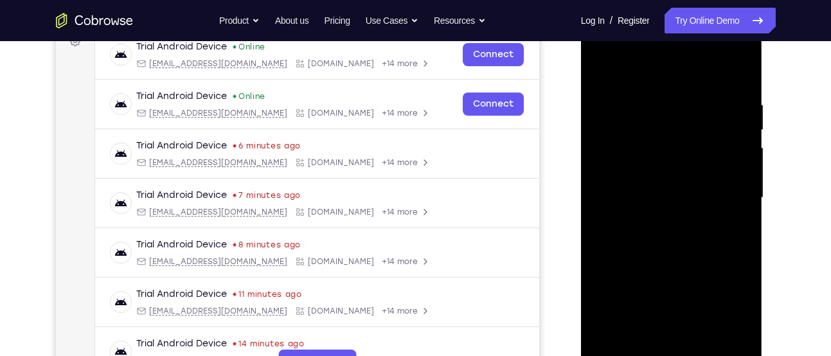
scroll to position [198, 0]
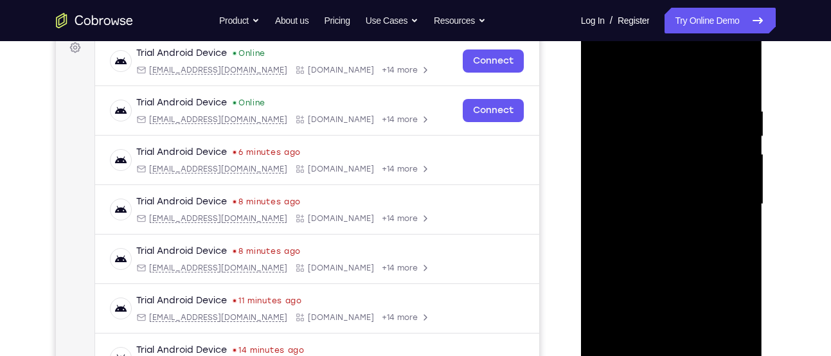
click at [676, 258] on div at bounding box center [672, 204] width 162 height 360
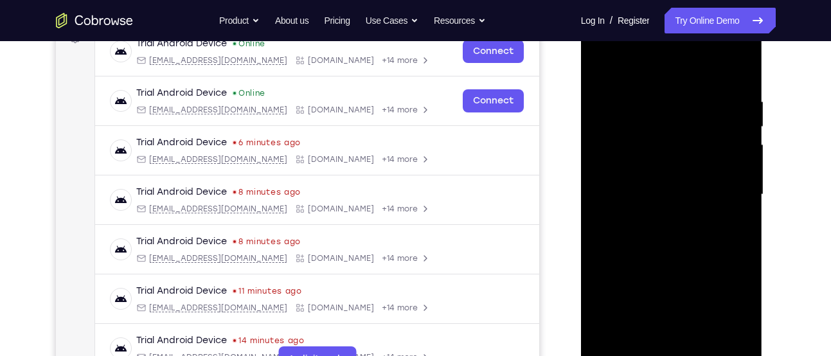
scroll to position [252, 0]
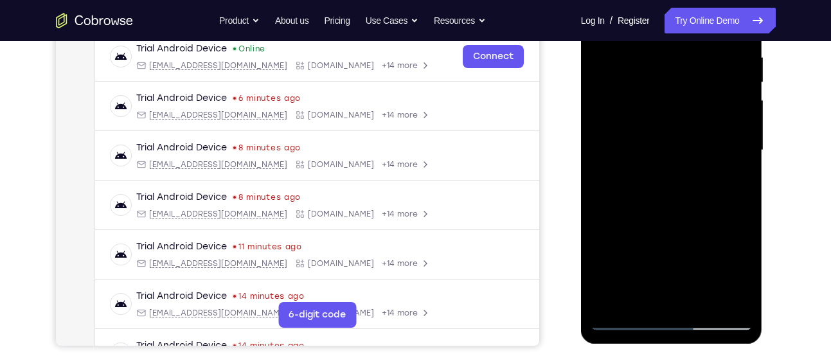
click at [697, 302] on div at bounding box center [672, 150] width 162 height 360
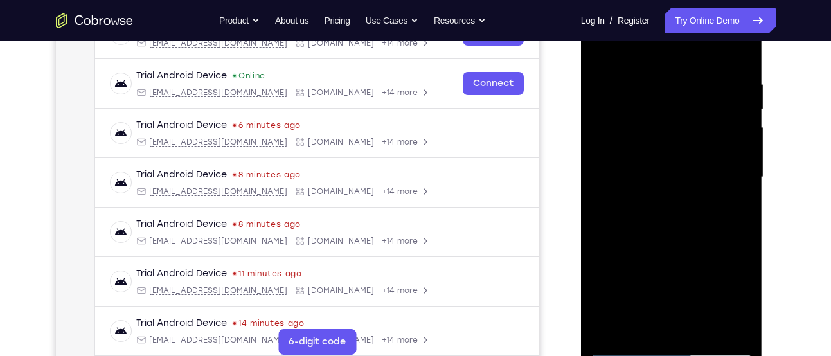
scroll to position [220, 0]
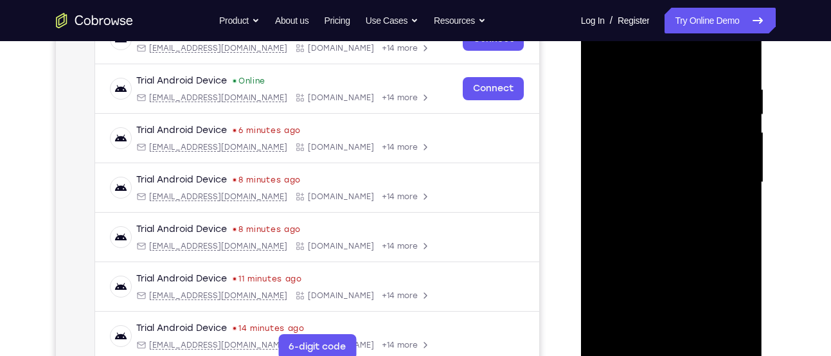
click at [683, 249] on div at bounding box center [672, 183] width 162 height 360
click at [657, 157] on div at bounding box center [672, 183] width 162 height 360
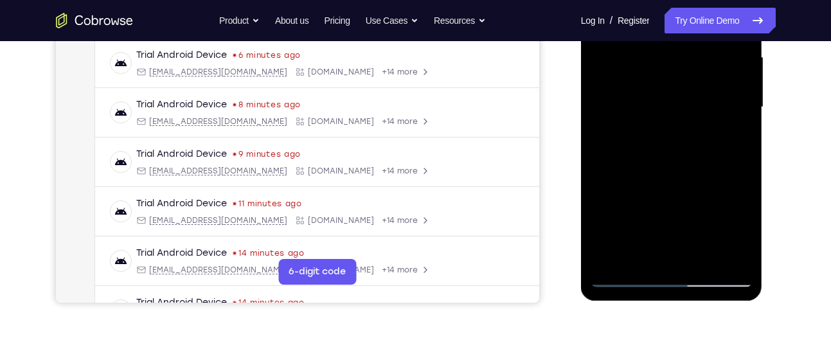
scroll to position [296, 0]
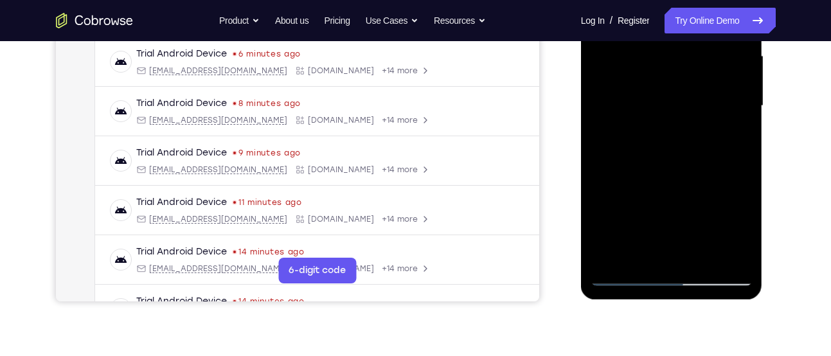
click at [640, 249] on div at bounding box center [672, 106] width 162 height 360
click at [706, 177] on div at bounding box center [672, 106] width 162 height 360
click at [734, 129] on div at bounding box center [672, 106] width 162 height 360
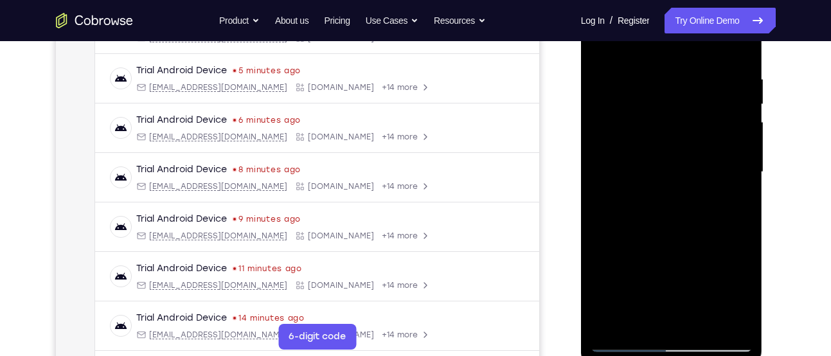
scroll to position [265, 0]
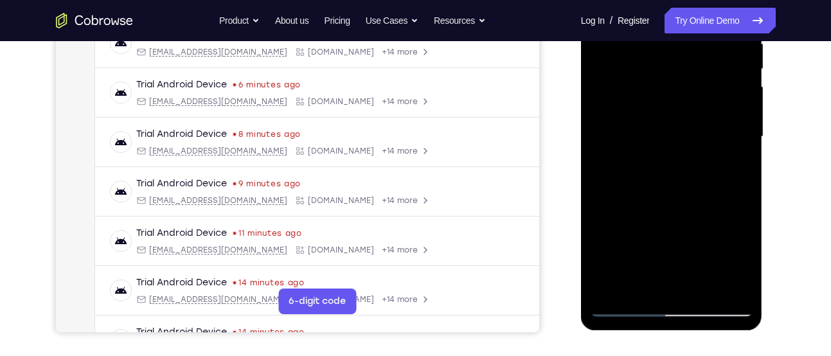
click at [638, 287] on div at bounding box center [672, 137] width 162 height 360
click at [604, 212] on div at bounding box center [672, 137] width 162 height 360
click at [606, 207] on div at bounding box center [672, 137] width 162 height 360
click at [730, 159] on div at bounding box center [672, 137] width 162 height 360
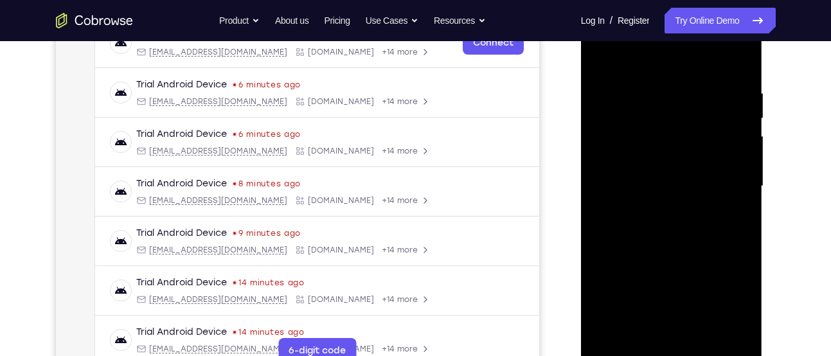
scroll to position [273, 0]
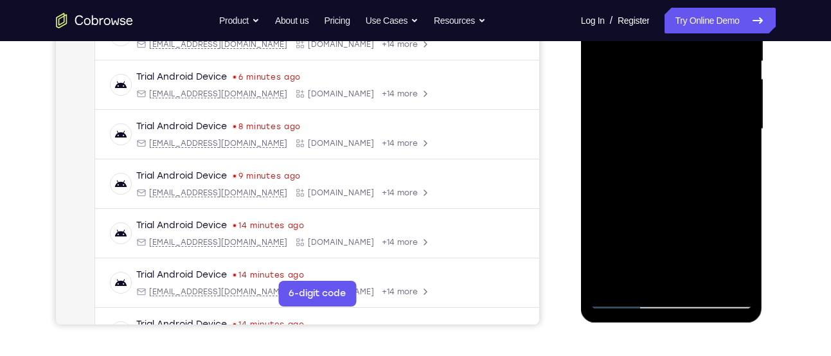
click at [640, 279] on div at bounding box center [672, 129] width 162 height 360
click at [598, 202] on div at bounding box center [672, 129] width 162 height 360
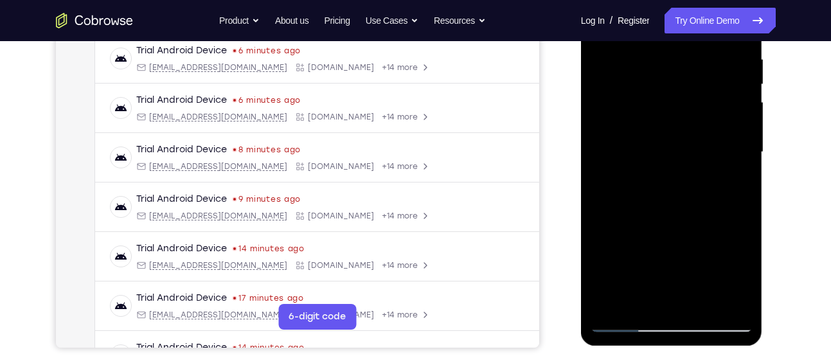
scroll to position [248, 0]
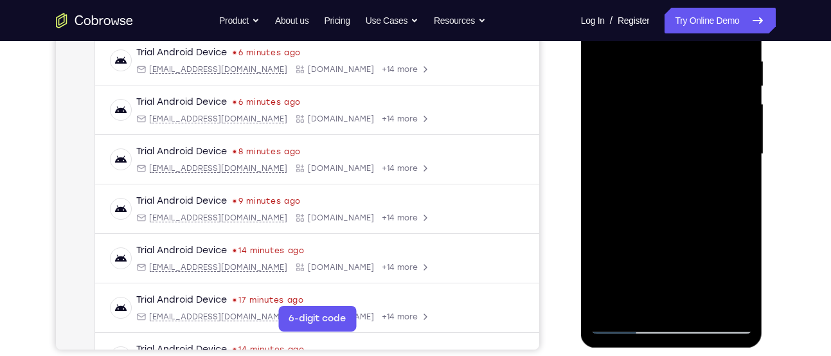
click at [651, 166] on div at bounding box center [672, 154] width 162 height 360
click at [647, 166] on div at bounding box center [672, 154] width 162 height 360
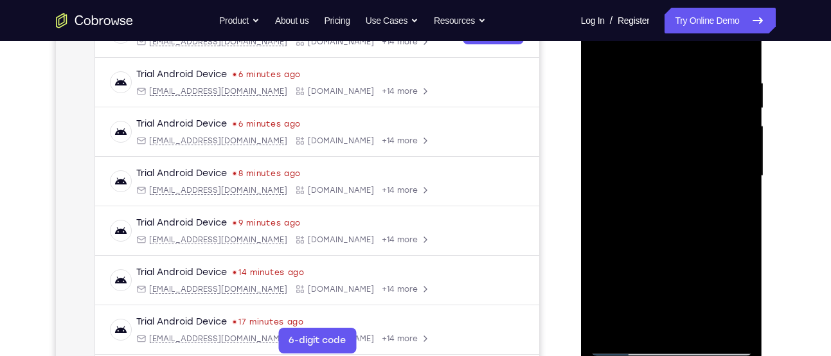
click at [735, 201] on div at bounding box center [672, 176] width 162 height 360
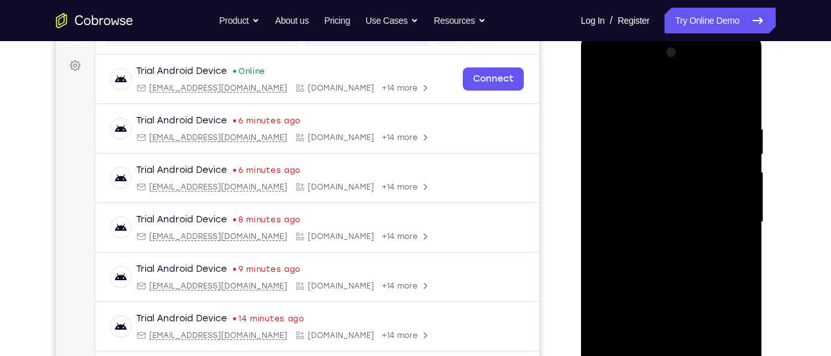
scroll to position [177, 0]
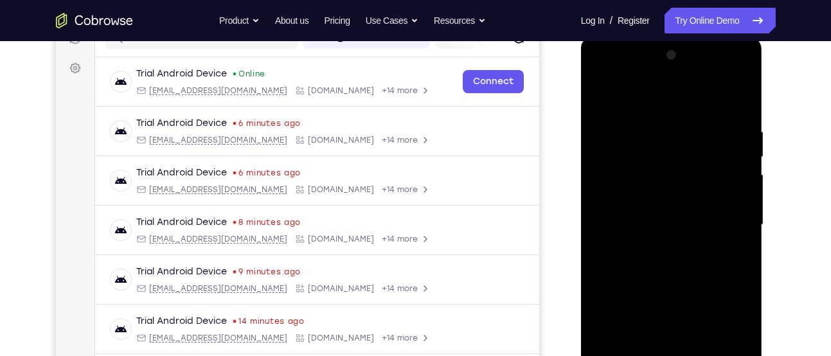
click at [602, 101] on div at bounding box center [672, 225] width 162 height 360
click at [604, 96] on div at bounding box center [672, 225] width 162 height 360
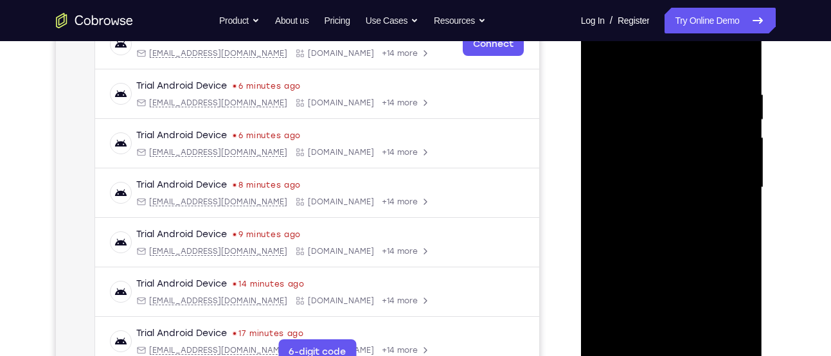
click at [647, 80] on div at bounding box center [672, 188] width 162 height 360
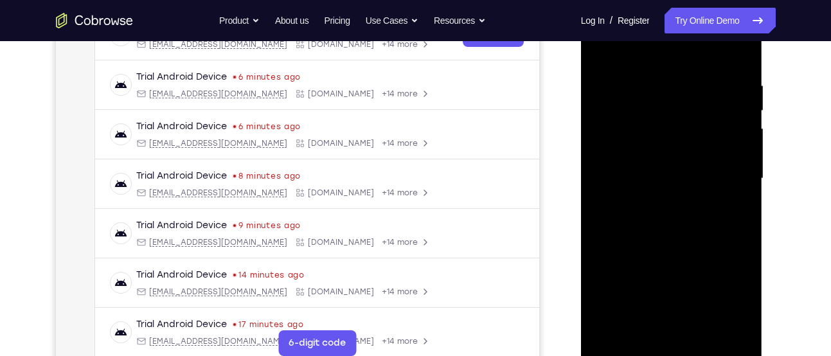
click at [744, 142] on div at bounding box center [672, 179] width 162 height 360
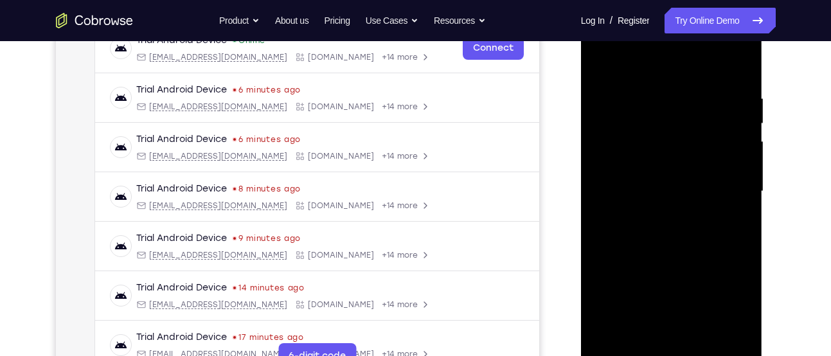
scroll to position [249, 0]
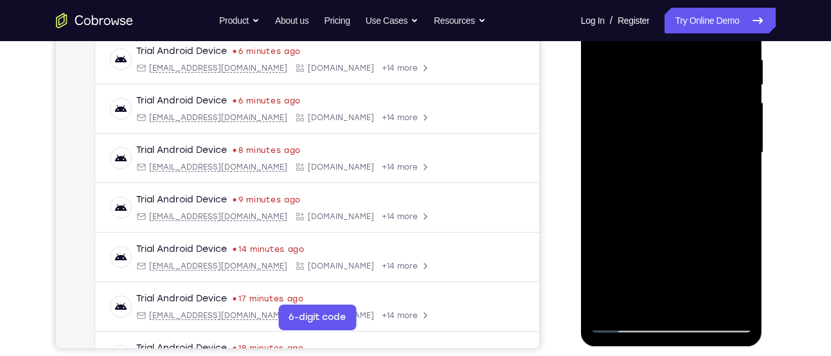
click at [746, 170] on div at bounding box center [672, 153] width 162 height 360
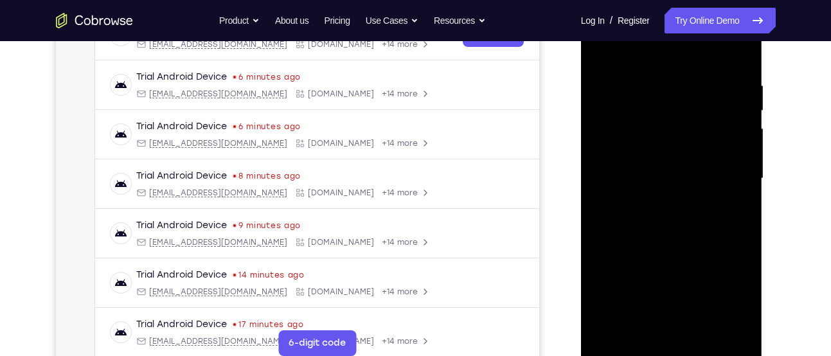
scroll to position [222, 0]
click at [747, 174] on div at bounding box center [672, 180] width 162 height 360
click at [746, 167] on div at bounding box center [672, 180] width 162 height 360
click at [738, 84] on div at bounding box center [672, 180] width 162 height 360
click at [737, 55] on div at bounding box center [672, 180] width 162 height 360
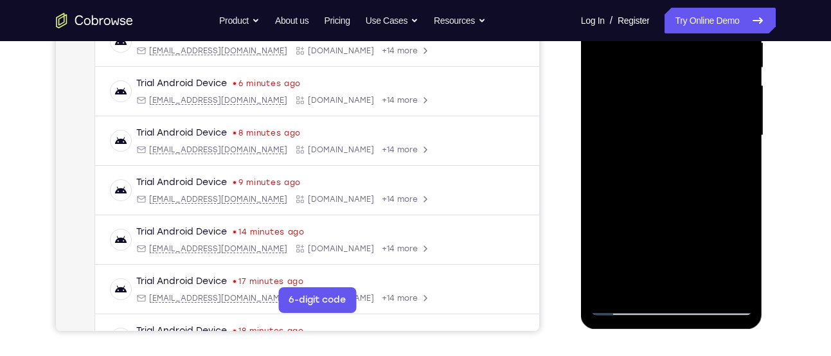
scroll to position [274, 0]
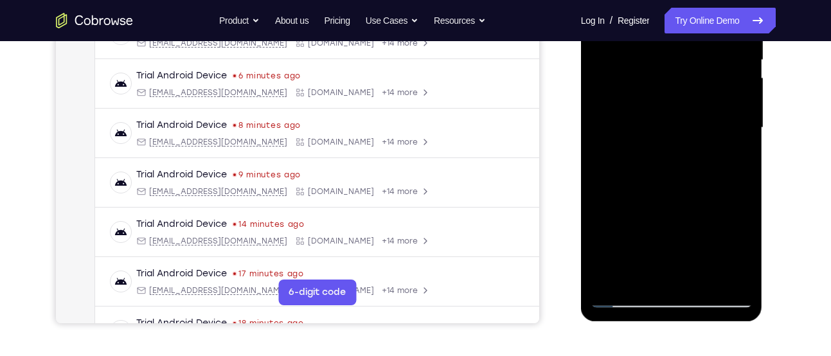
click at [710, 272] on div at bounding box center [672, 128] width 162 height 360
click at [661, 102] on div at bounding box center [672, 128] width 162 height 360
click at [647, 238] on div at bounding box center [672, 128] width 162 height 360
click at [604, 240] on div at bounding box center [672, 128] width 162 height 360
click at [618, 174] on div at bounding box center [672, 128] width 162 height 360
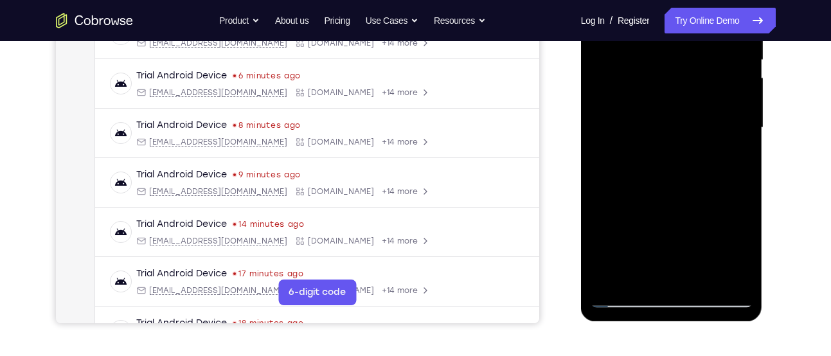
click at [645, 147] on div at bounding box center [672, 128] width 162 height 360
click at [735, 154] on div at bounding box center [672, 128] width 162 height 360
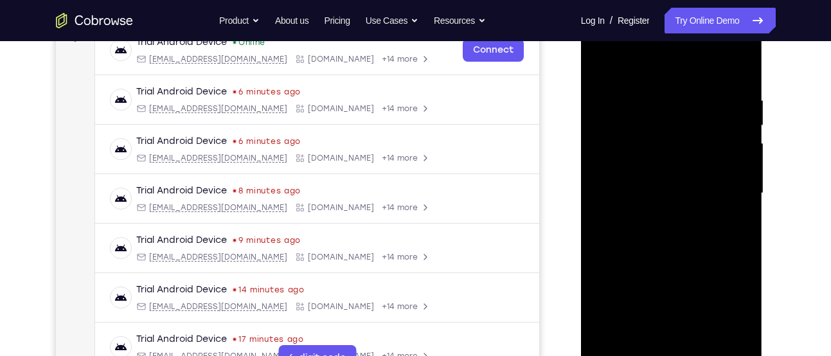
scroll to position [206, 0]
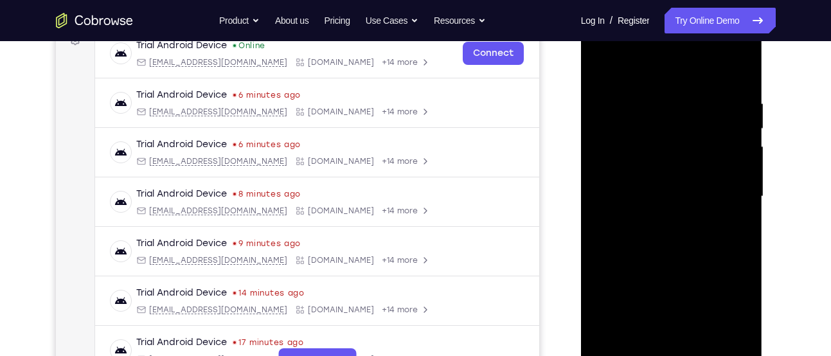
click at [603, 69] on div at bounding box center [672, 197] width 162 height 360
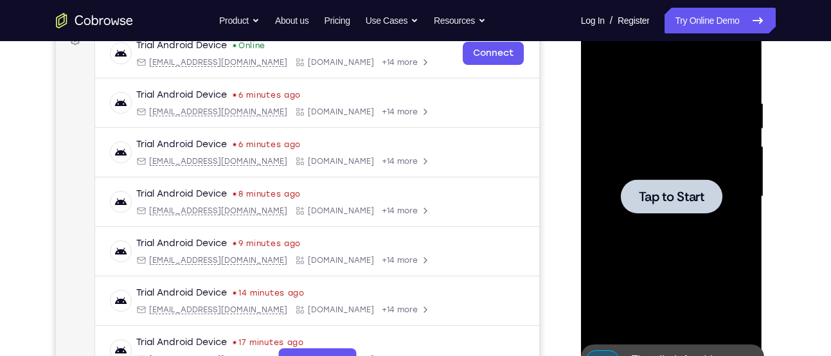
click at [653, 190] on span "Tap to Start" at bounding box center [672, 196] width 66 height 13
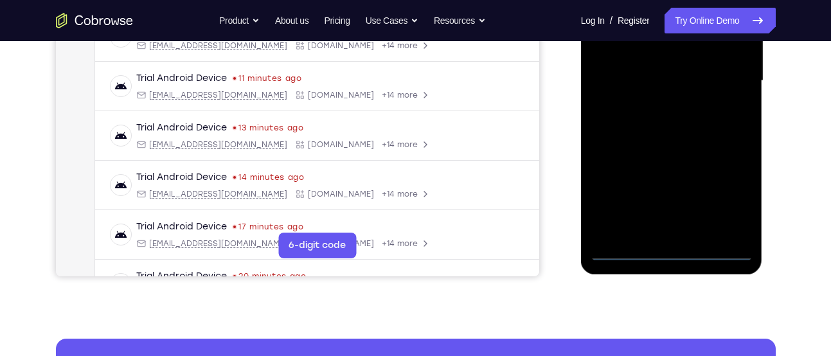
scroll to position [330, 0]
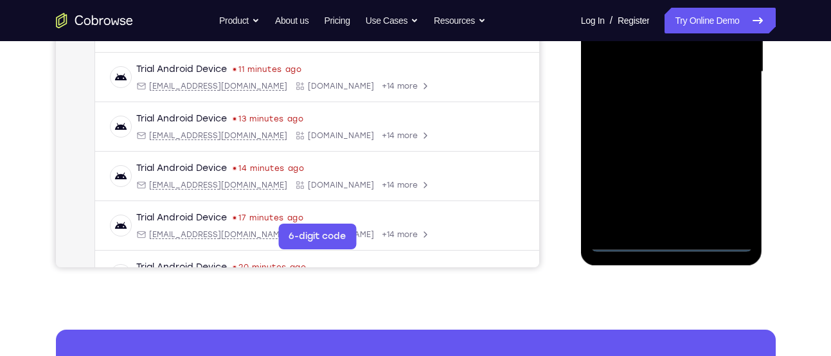
click at [671, 242] on div at bounding box center [672, 72] width 162 height 360
click at [722, 192] on div at bounding box center [672, 72] width 162 height 360
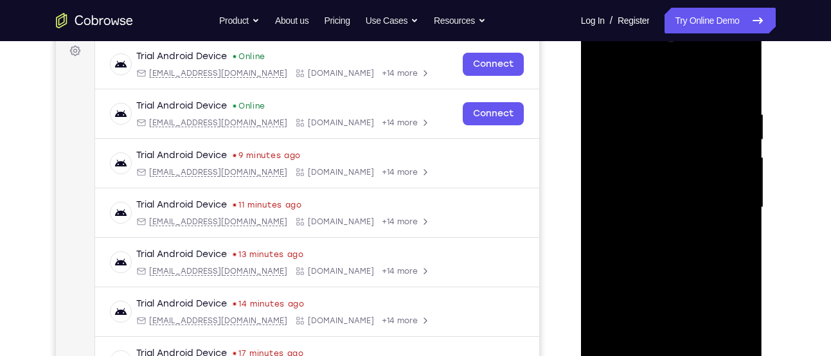
scroll to position [194, 0]
click at [656, 74] on div at bounding box center [672, 208] width 162 height 360
click at [733, 212] on div at bounding box center [672, 208] width 162 height 360
drag, startPoint x: 656, startPoint y: 231, endPoint x: 618, endPoint y: 236, distance: 38.8
click at [656, 231] on div at bounding box center [672, 208] width 162 height 360
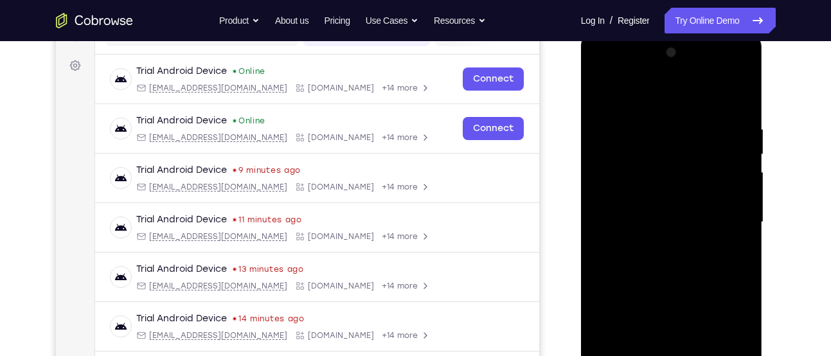
scroll to position [179, 0]
click at [636, 204] on div at bounding box center [672, 224] width 162 height 360
click at [633, 197] on div at bounding box center [672, 224] width 162 height 360
click at [620, 223] on div at bounding box center [672, 224] width 162 height 360
click at [656, 283] on div at bounding box center [672, 224] width 162 height 360
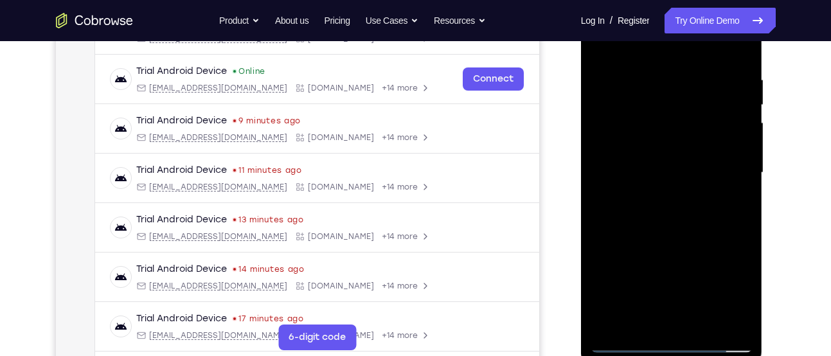
scroll to position [224, 0]
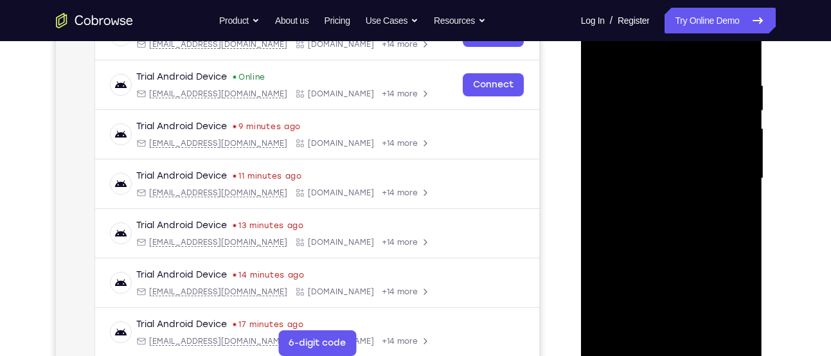
click at [663, 94] on div at bounding box center [672, 179] width 162 height 360
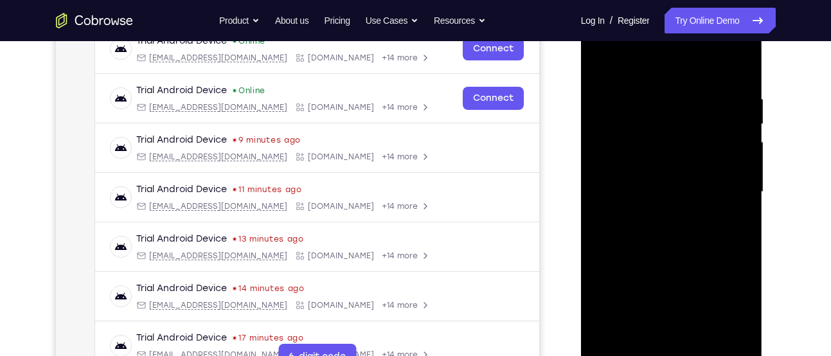
scroll to position [210, 0]
drag, startPoint x: 665, startPoint y: 69, endPoint x: 675, endPoint y: -12, distance: 81.0
click at [675, 3] on html "Online web based iOS Simulators and Android Emulators. Run iPhone, iPad, Mobile…" at bounding box center [672, 196] width 183 height 386
click at [712, 165] on div at bounding box center [672, 193] width 162 height 360
click at [732, 194] on div at bounding box center [672, 193] width 162 height 360
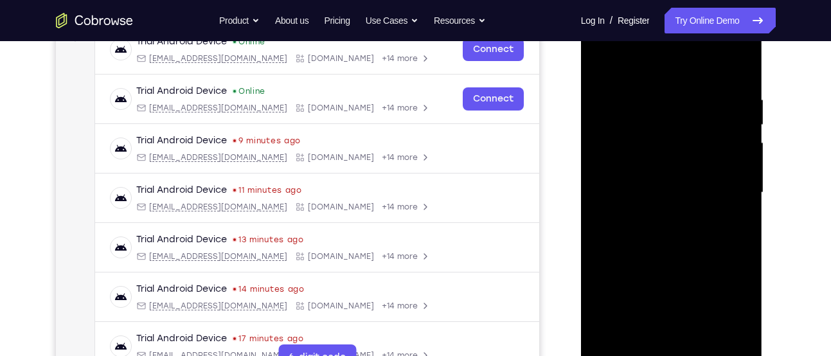
click at [737, 216] on div at bounding box center [672, 193] width 162 height 360
click at [739, 231] on div at bounding box center [672, 193] width 162 height 360
click at [732, 216] on div at bounding box center [672, 193] width 162 height 360
click at [598, 208] on div at bounding box center [672, 193] width 162 height 360
click at [744, 200] on div at bounding box center [672, 193] width 162 height 360
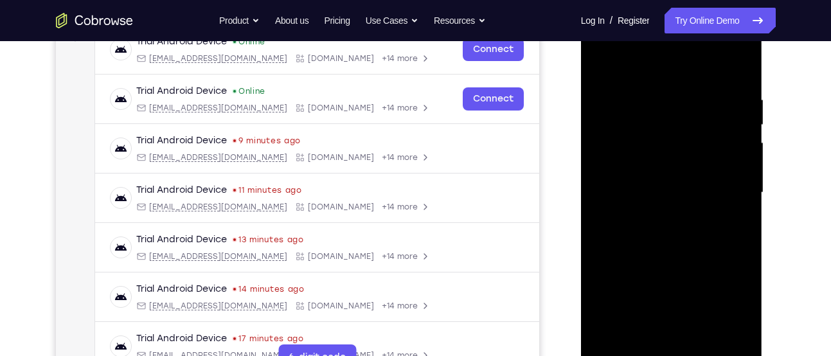
click at [744, 208] on div at bounding box center [672, 193] width 162 height 360
click at [740, 185] on div at bounding box center [672, 193] width 162 height 360
click at [733, 198] on div at bounding box center [672, 193] width 162 height 360
click at [732, 179] on div at bounding box center [672, 193] width 162 height 360
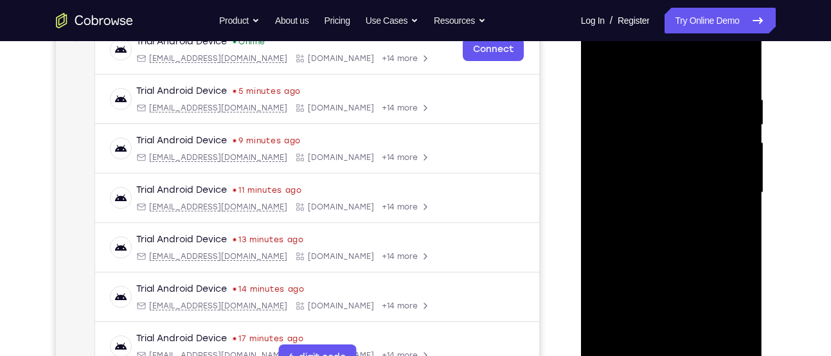
click at [737, 188] on div at bounding box center [672, 193] width 162 height 360
drag, startPoint x: 737, startPoint y: 185, endPoint x: 635, endPoint y: 170, distance: 103.4
click at [635, 170] on div at bounding box center [672, 193] width 162 height 360
drag, startPoint x: 732, startPoint y: 164, endPoint x: 717, endPoint y: 164, distance: 15.4
click at [717, 164] on div at bounding box center [672, 193] width 162 height 360
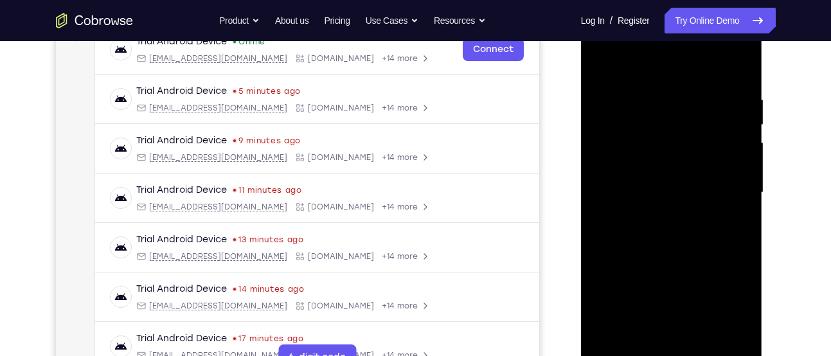
click at [738, 171] on div at bounding box center [672, 193] width 162 height 360
click at [738, 175] on div at bounding box center [672, 193] width 162 height 360
click at [739, 163] on div at bounding box center [672, 193] width 162 height 360
click at [738, 148] on div at bounding box center [672, 193] width 162 height 360
click at [735, 145] on div at bounding box center [672, 193] width 162 height 360
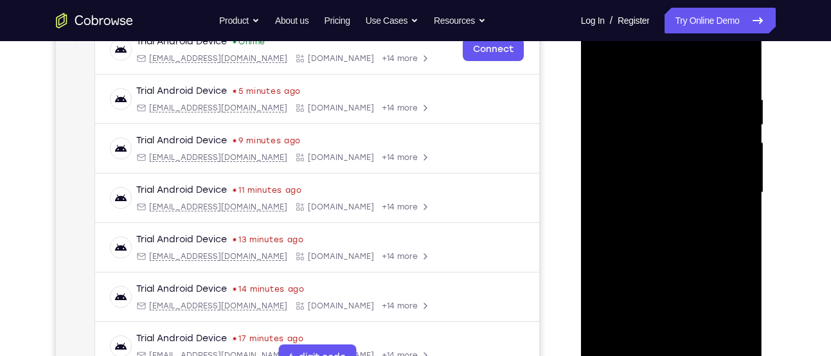
click at [739, 147] on div at bounding box center [672, 193] width 162 height 360
click at [606, 158] on div at bounding box center [672, 193] width 162 height 360
drag, startPoint x: 738, startPoint y: 149, endPoint x: 633, endPoint y: 154, distance: 104.9
click at [633, 154] on div at bounding box center [672, 193] width 162 height 360
drag, startPoint x: 732, startPoint y: 154, endPoint x: 669, endPoint y: 154, distance: 62.4
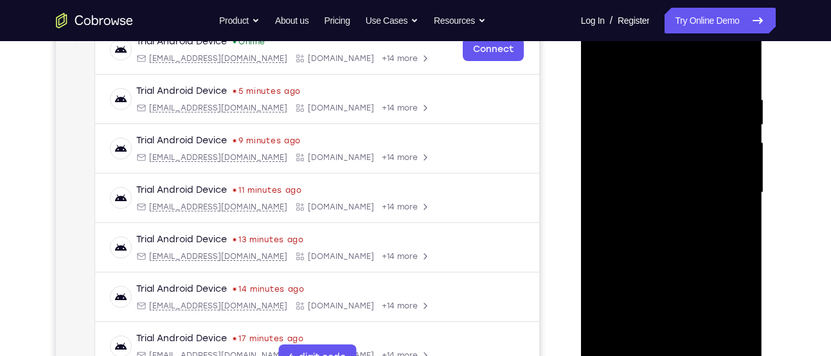
click at [669, 154] on div at bounding box center [672, 193] width 162 height 360
drag, startPoint x: 737, startPoint y: 159, endPoint x: 647, endPoint y: 159, distance: 89.4
click at [647, 159] on div at bounding box center [672, 193] width 162 height 360
drag, startPoint x: 729, startPoint y: 162, endPoint x: 664, endPoint y: 161, distance: 64.9
click at [664, 161] on div at bounding box center [672, 193] width 162 height 360
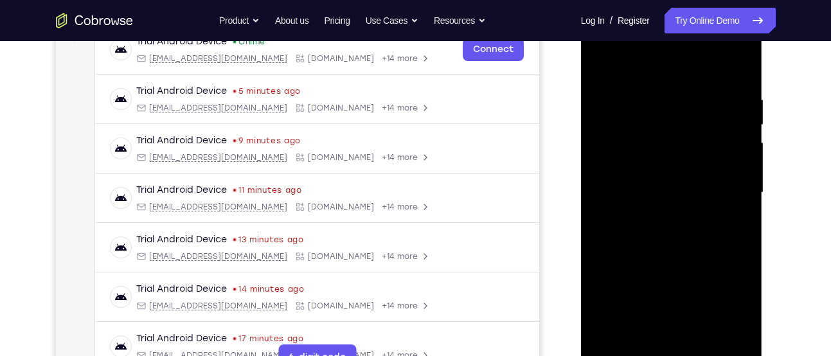
drag, startPoint x: 680, startPoint y: 162, endPoint x: 731, endPoint y: 159, distance: 50.9
click at [731, 159] on div at bounding box center [672, 193] width 162 height 360
click at [736, 159] on div at bounding box center [672, 193] width 162 height 360
click at [737, 166] on div at bounding box center [672, 193] width 162 height 360
click at [739, 168] on div at bounding box center [672, 193] width 162 height 360
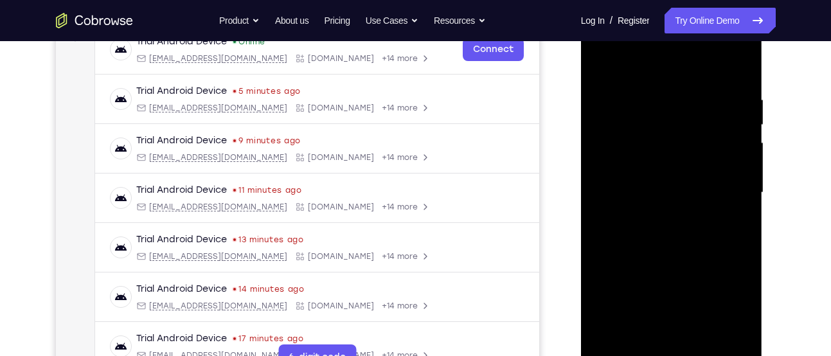
drag, startPoint x: 724, startPoint y: 176, endPoint x: 635, endPoint y: 177, distance: 89.4
click at [635, 177] on div at bounding box center [672, 193] width 162 height 360
drag, startPoint x: 730, startPoint y: 191, endPoint x: 658, endPoint y: 186, distance: 72.1
click at [658, 186] on div at bounding box center [672, 193] width 162 height 360
drag, startPoint x: 717, startPoint y: 193, endPoint x: 636, endPoint y: 185, distance: 82.0
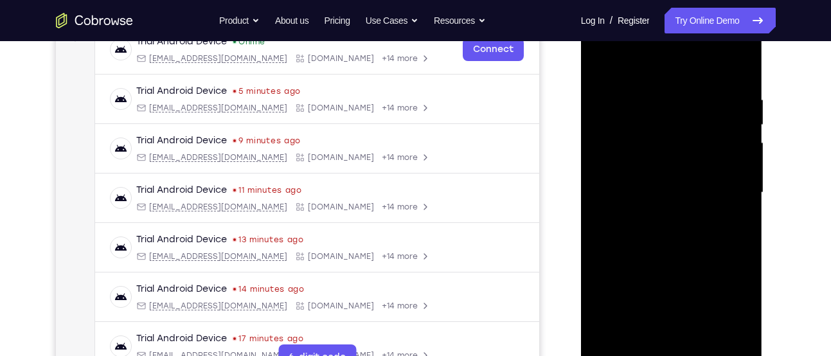
click at [636, 185] on div at bounding box center [672, 193] width 162 height 360
drag, startPoint x: 711, startPoint y: 173, endPoint x: 609, endPoint y: 176, distance: 102.3
click at [609, 176] on div at bounding box center [672, 193] width 162 height 360
click at [742, 95] on div at bounding box center [672, 193] width 162 height 360
click at [627, 149] on div at bounding box center [672, 193] width 162 height 360
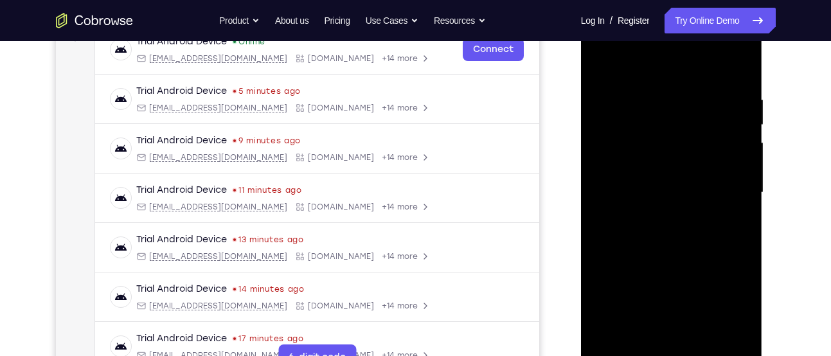
scroll to position [237, 0]
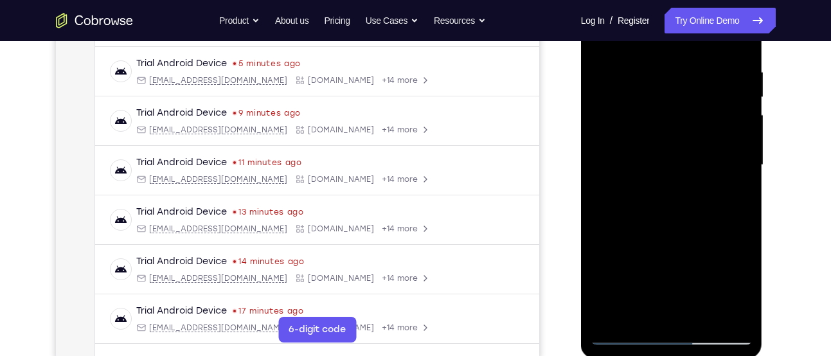
click at [738, 46] on div at bounding box center [672, 165] width 162 height 360
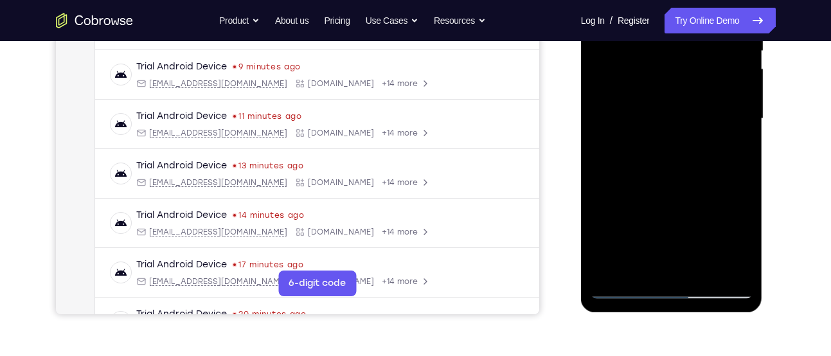
drag, startPoint x: 667, startPoint y: 226, endPoint x: 659, endPoint y: 45, distance: 181.5
click at [659, 45] on div at bounding box center [672, 119] width 162 height 360
drag, startPoint x: 662, startPoint y: 217, endPoint x: 663, endPoint y: 123, distance: 94.5
click at [663, 123] on div at bounding box center [672, 119] width 162 height 360
drag, startPoint x: 668, startPoint y: 192, endPoint x: 671, endPoint y: 55, distance: 137.0
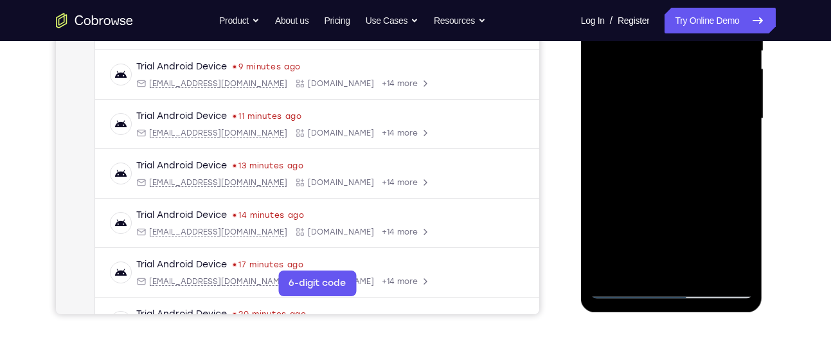
click at [671, 55] on div at bounding box center [672, 119] width 162 height 360
drag, startPoint x: 640, startPoint y: 186, endPoint x: 652, endPoint y: 161, distance: 28.2
click at [652, 161] on div at bounding box center [672, 119] width 162 height 360
drag, startPoint x: 663, startPoint y: 211, endPoint x: 665, endPoint y: 117, distance: 94.5
click at [665, 117] on div at bounding box center [672, 119] width 162 height 360
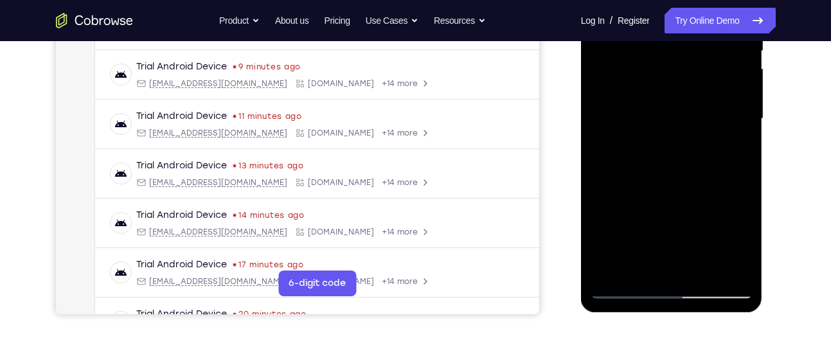
click at [620, 172] on div at bounding box center [672, 119] width 162 height 360
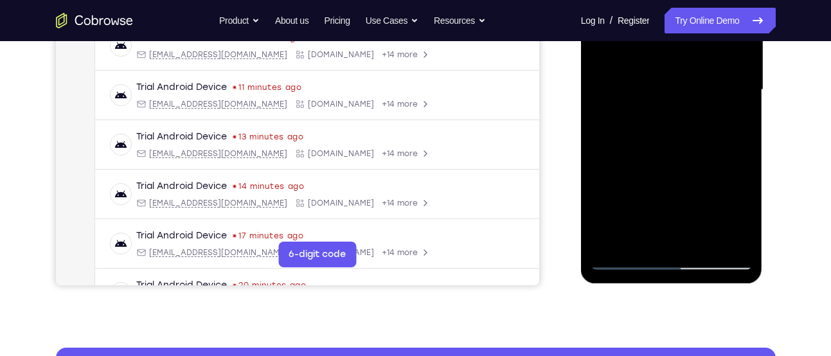
scroll to position [313, 0]
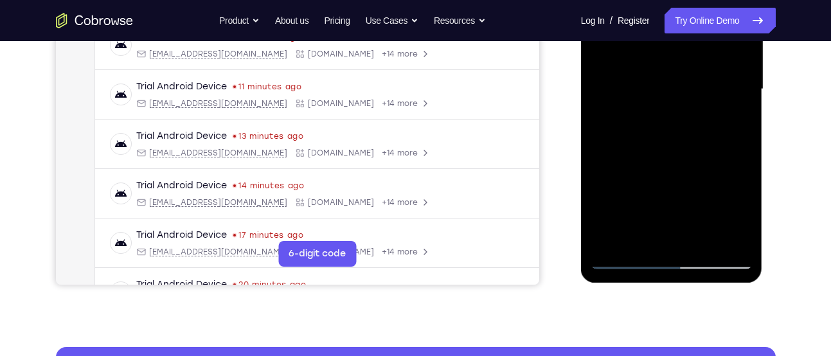
click at [620, 255] on div at bounding box center [672, 89] width 162 height 360
click at [626, 260] on div at bounding box center [672, 89] width 162 height 360
drag, startPoint x: 667, startPoint y: 201, endPoint x: 642, endPoint y: -12, distance: 214.3
click at [642, 0] on div at bounding box center [672, 89] width 162 height 360
drag, startPoint x: 648, startPoint y: 174, endPoint x: 638, endPoint y: 62, distance: 112.3
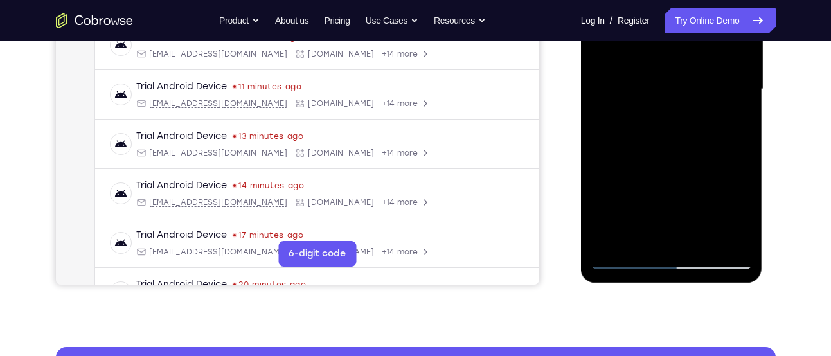
click at [638, 62] on div at bounding box center [672, 89] width 162 height 360
drag, startPoint x: 672, startPoint y: 177, endPoint x: 655, endPoint y: 16, distance: 162.3
click at [655, 16] on div at bounding box center [672, 89] width 162 height 360
drag, startPoint x: 663, startPoint y: 109, endPoint x: 658, endPoint y: 2, distance: 106.9
click at [658, 2] on div at bounding box center [672, 89] width 162 height 360
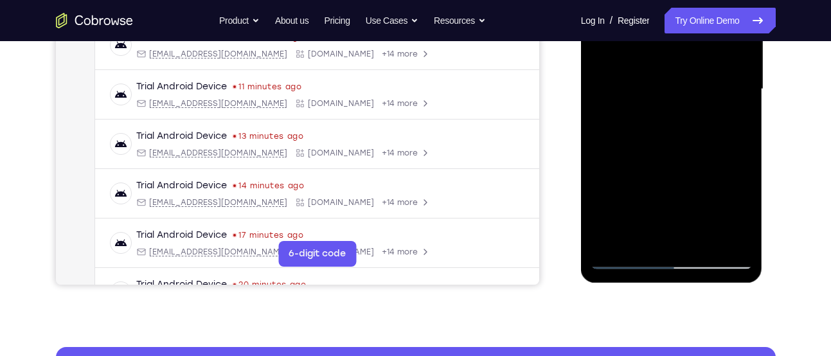
drag, startPoint x: 659, startPoint y: 100, endPoint x: 656, endPoint y: -12, distance: 111.9
click at [656, 0] on div at bounding box center [672, 89] width 162 height 360
drag, startPoint x: 661, startPoint y: 78, endPoint x: 663, endPoint y: 66, distance: 12.4
click at [663, 66] on div at bounding box center [672, 89] width 162 height 360
drag, startPoint x: 661, startPoint y: 199, endPoint x: 663, endPoint y: 162, distance: 36.7
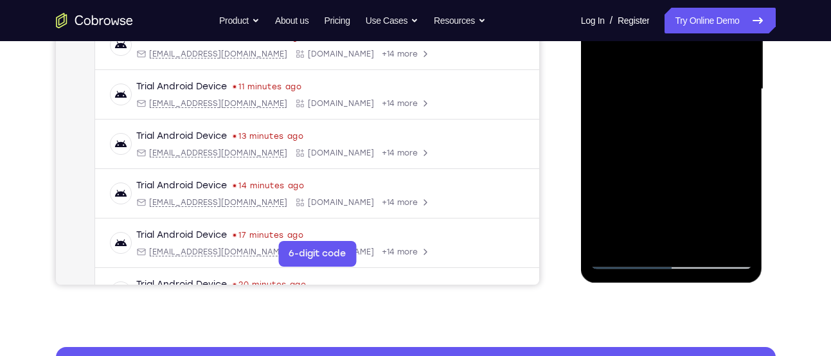
click at [663, 162] on div at bounding box center [672, 89] width 162 height 360
click at [742, 197] on div at bounding box center [672, 89] width 162 height 360
drag, startPoint x: 692, startPoint y: 202, endPoint x: 680, endPoint y: 127, distance: 76.7
click at [680, 127] on div at bounding box center [672, 89] width 162 height 360
drag, startPoint x: 688, startPoint y: 183, endPoint x: 679, endPoint y: 112, distance: 70.7
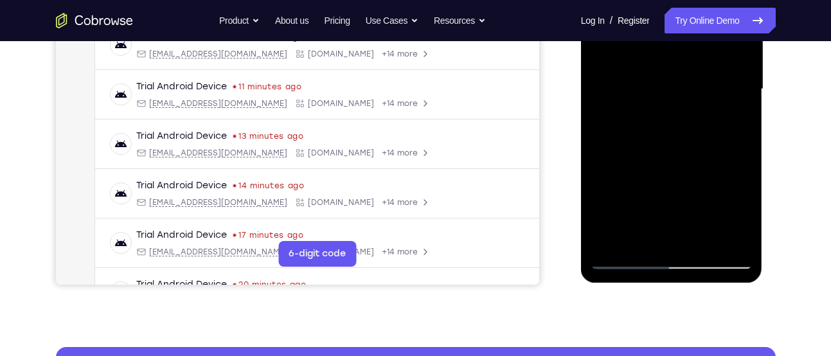
click at [679, 112] on div at bounding box center [672, 89] width 162 height 360
drag, startPoint x: 684, startPoint y: 186, endPoint x: 685, endPoint y: 89, distance: 97.1
click at [685, 89] on div at bounding box center [672, 89] width 162 height 360
drag, startPoint x: 672, startPoint y: 154, endPoint x: 680, endPoint y: 19, distance: 134.6
click at [680, 19] on div at bounding box center [672, 89] width 162 height 360
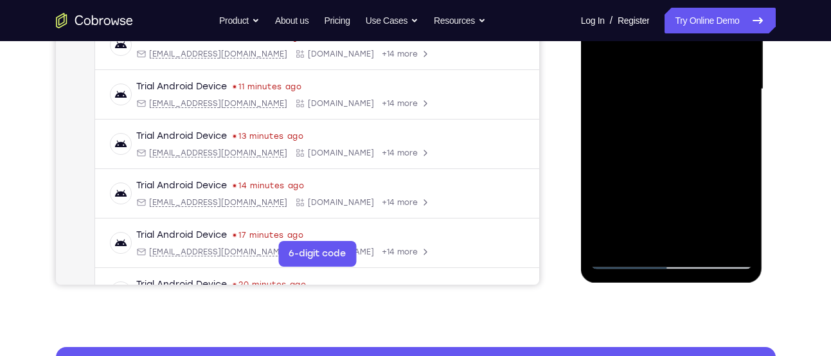
drag, startPoint x: 676, startPoint y: 161, endPoint x: 674, endPoint y: -12, distance: 172.9
click at [674, 0] on div at bounding box center [672, 89] width 162 height 360
drag, startPoint x: 663, startPoint y: 146, endPoint x: 673, endPoint y: -12, distance: 157.8
click at [673, 0] on div at bounding box center [672, 89] width 162 height 360
drag, startPoint x: 668, startPoint y: 141, endPoint x: 669, endPoint y: -12, distance: 153.0
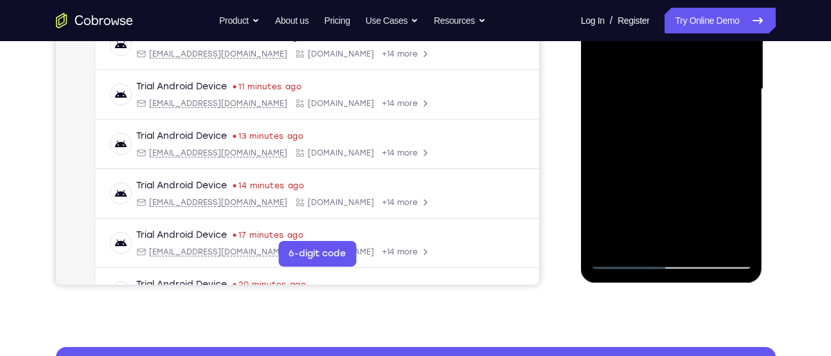
click at [669, 0] on div at bounding box center [672, 89] width 162 height 360
drag, startPoint x: 653, startPoint y: 181, endPoint x: 658, endPoint y: 110, distance: 71.5
click at [658, 110] on div at bounding box center [672, 89] width 162 height 360
drag, startPoint x: 665, startPoint y: 177, endPoint x: 674, endPoint y: 11, distance: 166.7
click at [674, 11] on div at bounding box center [672, 89] width 162 height 360
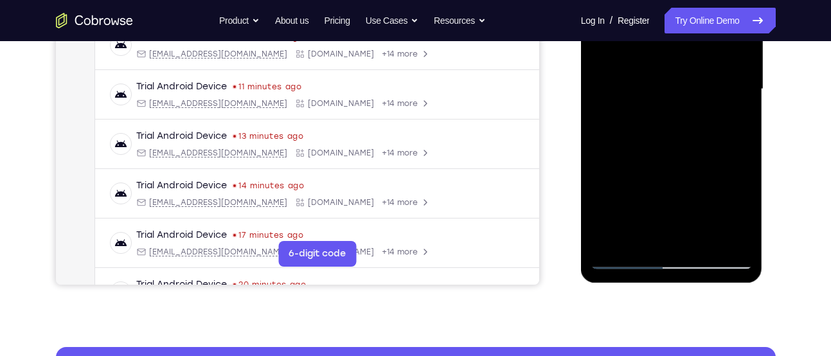
drag, startPoint x: 638, startPoint y: 179, endPoint x: 642, endPoint y: 4, distance: 174.2
click at [642, 4] on div at bounding box center [672, 89] width 162 height 360
drag, startPoint x: 661, startPoint y: 180, endPoint x: 668, endPoint y: 103, distance: 76.8
click at [668, 103] on div at bounding box center [672, 89] width 162 height 360
drag, startPoint x: 676, startPoint y: 141, endPoint x: 667, endPoint y: 51, distance: 91.1
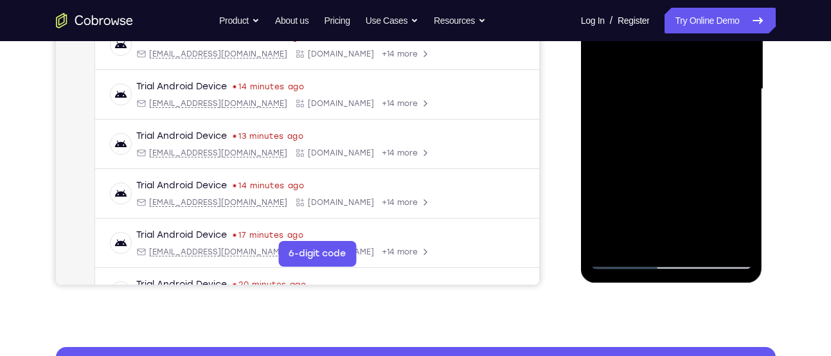
click at [667, 51] on div at bounding box center [672, 89] width 162 height 360
drag, startPoint x: 687, startPoint y: 209, endPoint x: 660, endPoint y: 46, distance: 165.4
click at [660, 46] on div at bounding box center [672, 89] width 162 height 360
drag, startPoint x: 667, startPoint y: 165, endPoint x: 709, endPoint y: -12, distance: 181.7
click at [709, 0] on div at bounding box center [672, 89] width 162 height 360
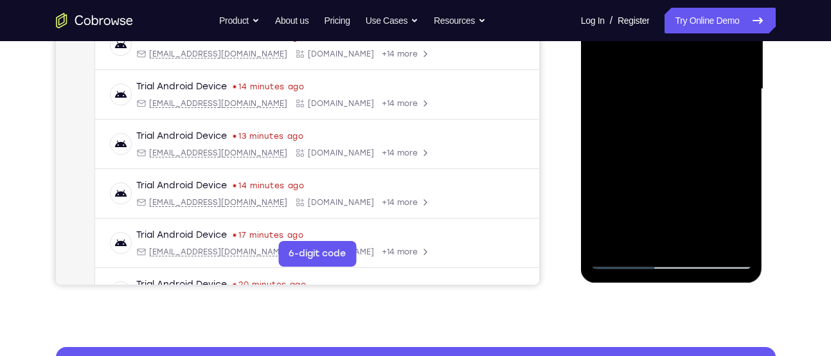
drag, startPoint x: 696, startPoint y: 138, endPoint x: 696, endPoint y: 11, distance: 126.6
click at [696, 11] on div at bounding box center [672, 89] width 162 height 360
click at [736, 248] on div at bounding box center [672, 89] width 162 height 360
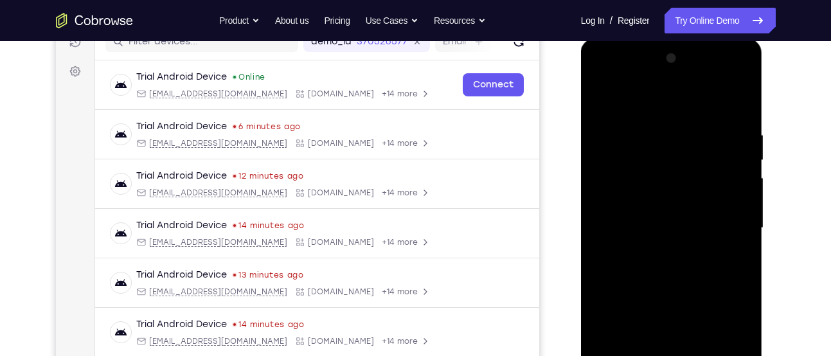
scroll to position [169, 0]
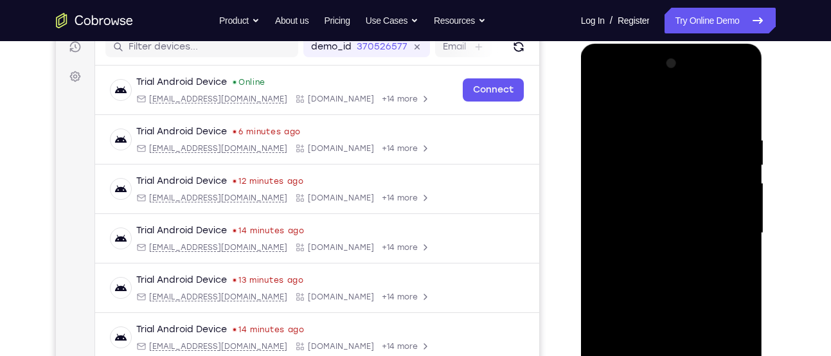
click at [604, 103] on div at bounding box center [672, 233] width 162 height 360
drag, startPoint x: 658, startPoint y: 221, endPoint x: 638, endPoint y: 37, distance: 185.6
click at [638, 44] on html "Online web based iOS Simulators and Android Emulators. Run iPhone, iPad, Mobile…" at bounding box center [672, 237] width 183 height 386
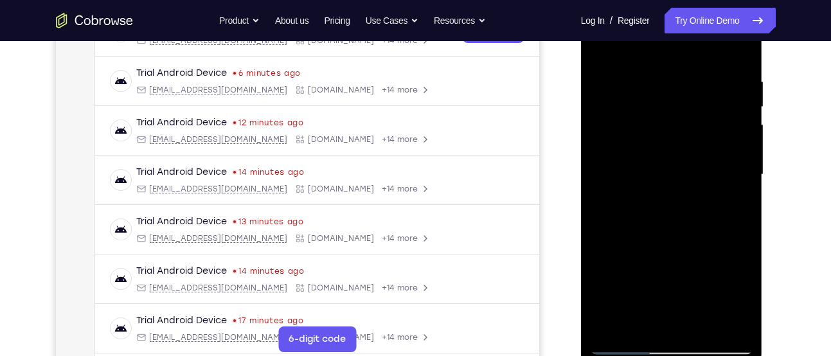
scroll to position [228, 0]
click at [612, 285] on div at bounding box center [672, 174] width 162 height 360
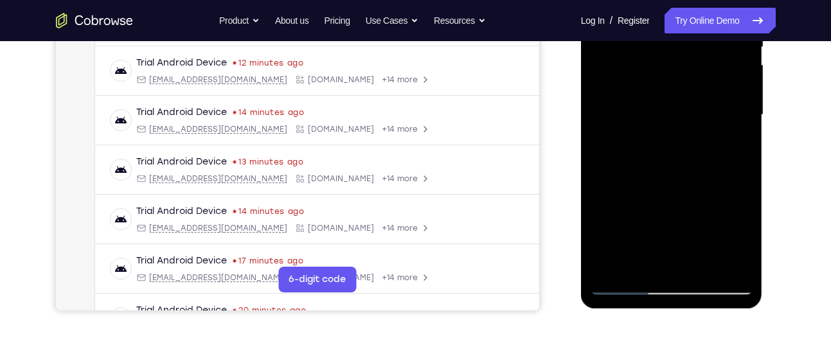
scroll to position [290, 0]
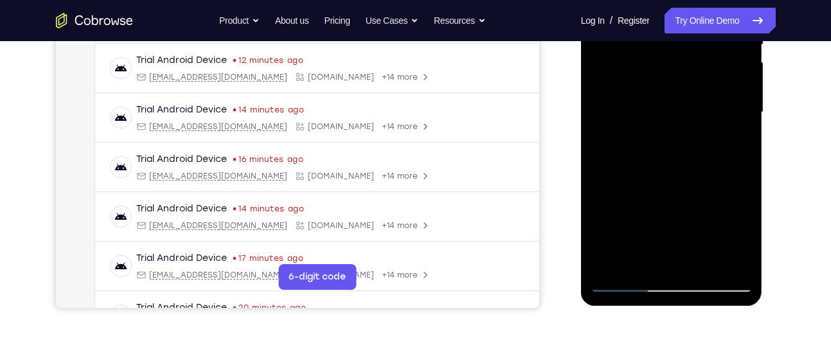
click at [660, 130] on div at bounding box center [672, 113] width 162 height 360
